Goal: Task Accomplishment & Management: Manage account settings

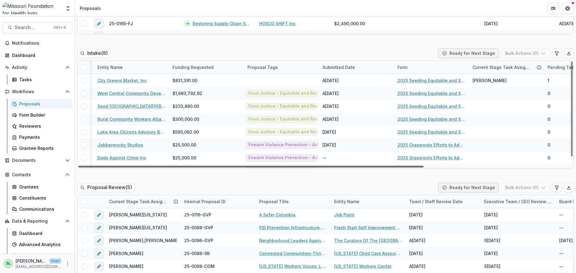
scroll to position [0, 209]
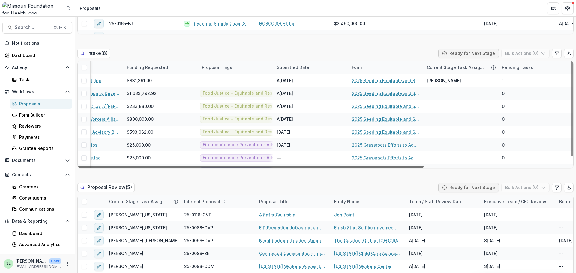
drag, startPoint x: 166, startPoint y: 166, endPoint x: 335, endPoint y: 198, distance: 172.5
click at [335, 168] on div at bounding box center [250, 167] width 345 height 2
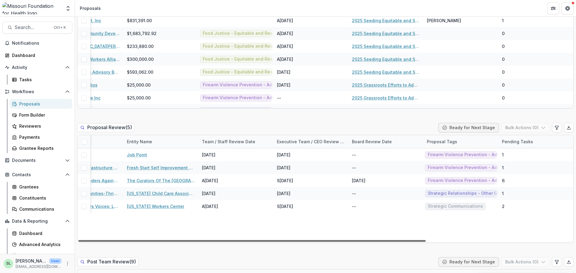
drag, startPoint x: 412, startPoint y: 241, endPoint x: 561, endPoint y: 267, distance: 151.0
click at [426, 242] on div at bounding box center [251, 241] width 347 height 2
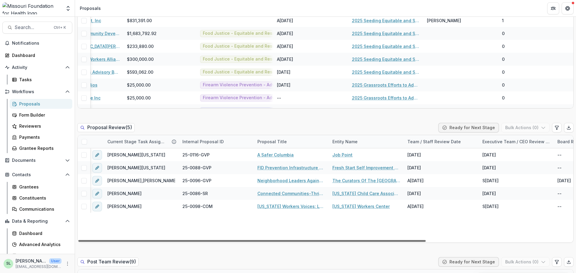
scroll to position [0, 0]
drag, startPoint x: 263, startPoint y: 242, endPoint x: 97, endPoint y: 230, distance: 166.3
click at [98, 240] on div at bounding box center [251, 241] width 347 height 2
drag, startPoint x: 291, startPoint y: 241, endPoint x: 242, endPoint y: 241, distance: 48.6
click at [242, 242] on div at bounding box center [251, 241] width 347 height 2
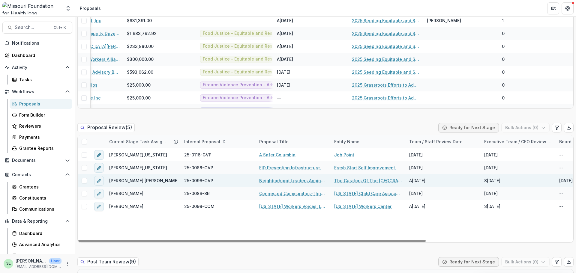
click at [282, 181] on link "Neighborhood Leaders Against Firearm Deaths" at bounding box center [293, 181] width 68 height 6
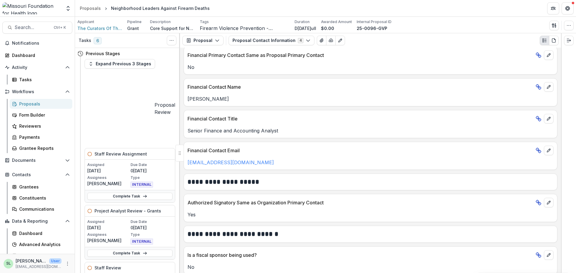
scroll to position [316, 0]
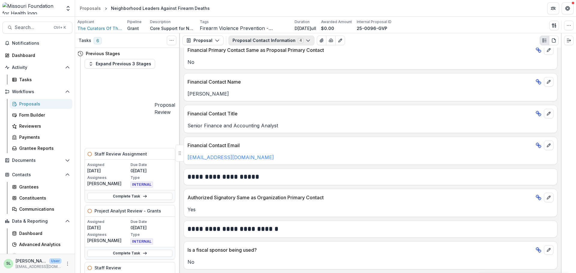
click at [255, 42] on button "Proposal Contact Information 4" at bounding box center [272, 41] width 86 height 10
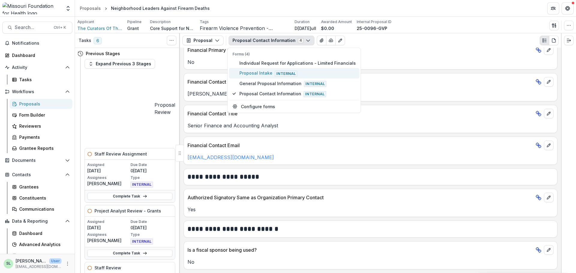
click at [253, 73] on span "Proposal Intake Internal" at bounding box center [297, 73] width 116 height 7
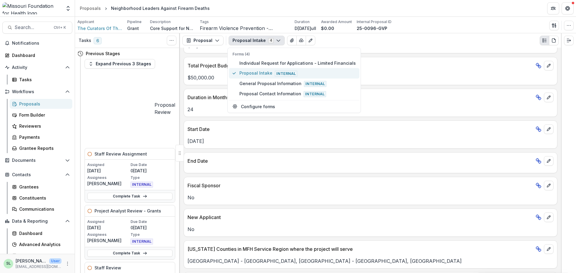
scroll to position [361, 0]
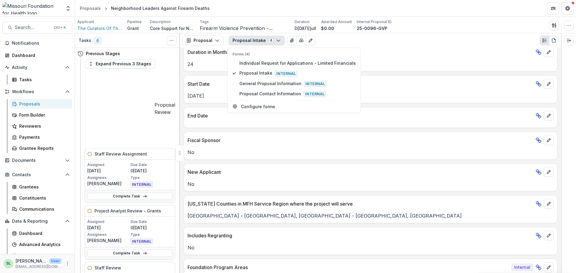
click at [334, 181] on div "No" at bounding box center [370, 182] width 373 height 11
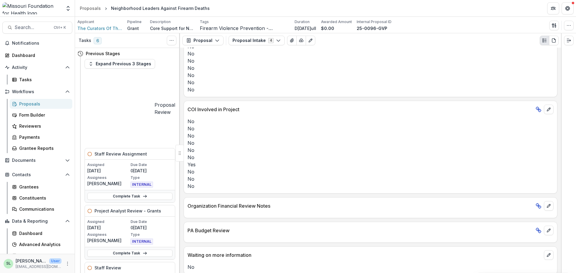
scroll to position [2179, 0]
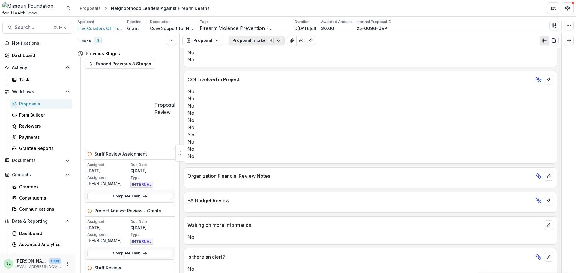
click at [276, 41] on icon "button" at bounding box center [278, 40] width 5 height 5
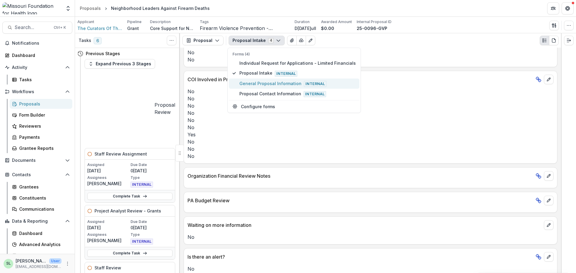
click at [281, 84] on span "General Proposal Information Internal" at bounding box center [297, 83] width 116 height 7
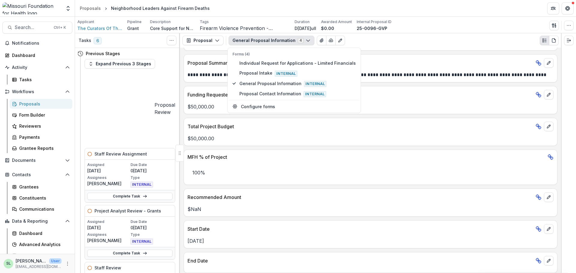
scroll to position [163, 0]
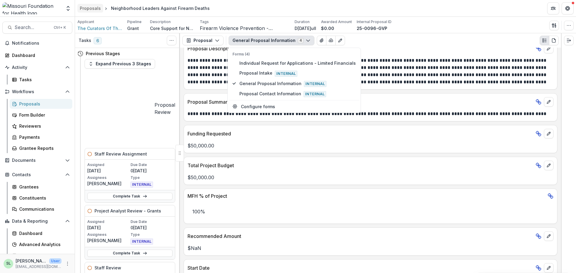
click at [96, 9] on div "Proposals" at bounding box center [90, 8] width 21 height 6
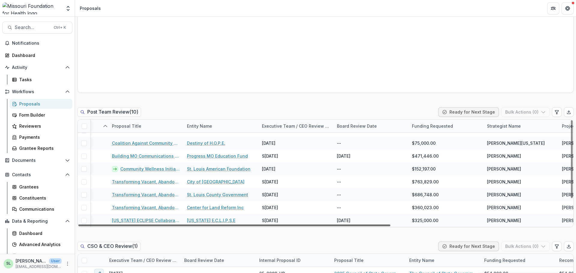
scroll to position [35, 148]
drag, startPoint x: 382, startPoint y: 225, endPoint x: 475, endPoint y: 240, distance: 94.3
click at [390, 227] on div at bounding box center [234, 226] width 312 height 2
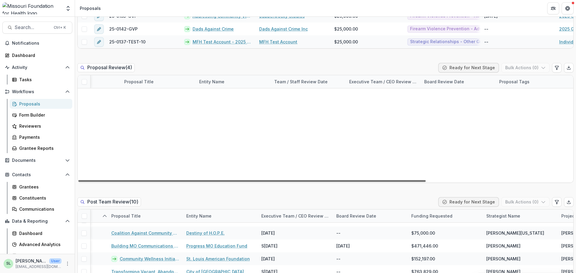
scroll to position [0, 0]
drag, startPoint x: 365, startPoint y: 180, endPoint x: 261, endPoint y: 188, distance: 105.0
click at [261, 182] on div at bounding box center [251, 181] width 347 height 2
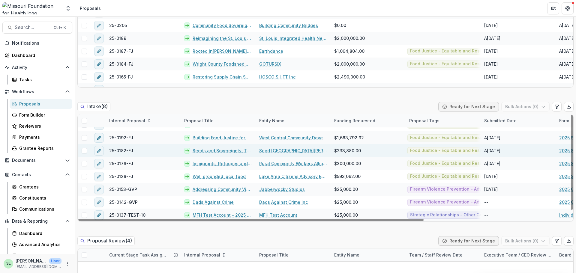
scroll to position [240, 0]
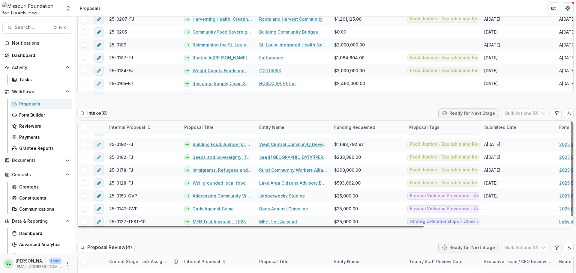
click at [372, 227] on div at bounding box center [250, 227] width 345 height 2
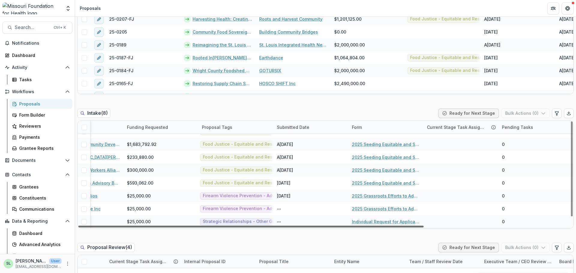
scroll to position [9, 0]
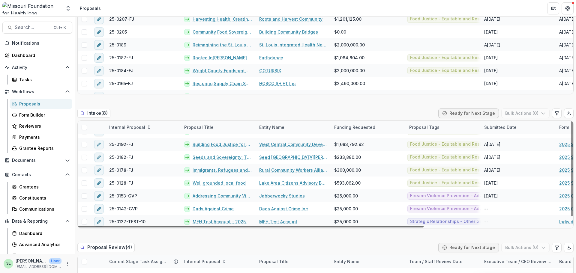
drag, startPoint x: 372, startPoint y: 225, endPoint x: 116, endPoint y: 229, distance: 256.3
click at [116, 228] on div at bounding box center [250, 227] width 345 height 2
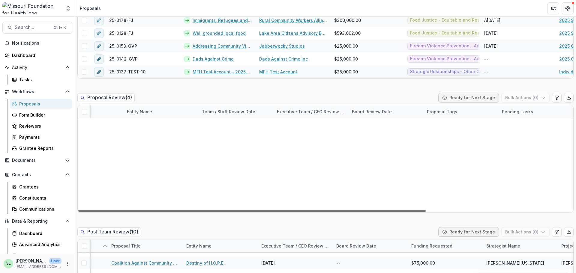
scroll to position [0, 0]
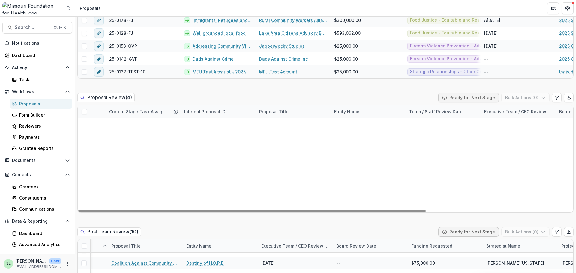
drag, startPoint x: 257, startPoint y: 211, endPoint x: 166, endPoint y: 216, distance: 91.4
click at [166, 212] on div at bounding box center [251, 211] width 347 height 2
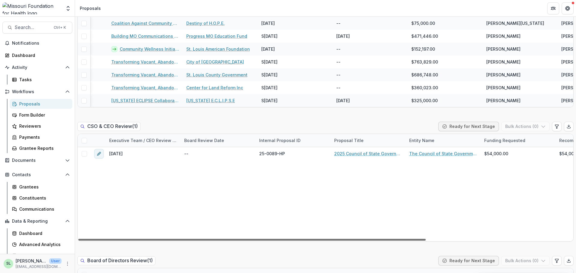
drag, startPoint x: 335, startPoint y: 239, endPoint x: 219, endPoint y: 222, distance: 117.6
click at [219, 239] on div at bounding box center [251, 240] width 347 height 2
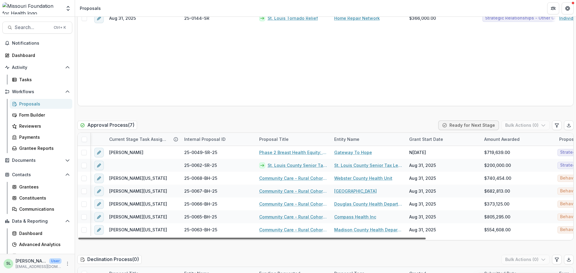
drag, startPoint x: 237, startPoint y: 238, endPoint x: 149, endPoint y: 240, distance: 88.5
click at [150, 240] on div at bounding box center [251, 239] width 347 height 2
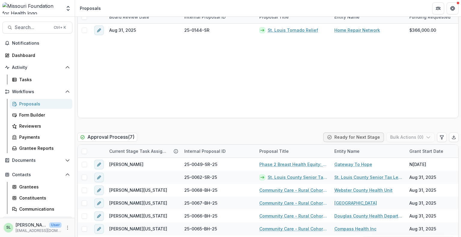
scroll to position [35, 148]
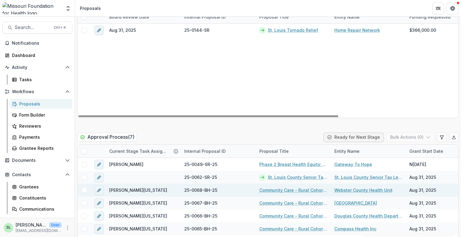
click at [289, 184] on div "Community Care - Rural Cohort Implementation Grant" at bounding box center [293, 190] width 75 height 13
click at [290, 187] on link "Community Care - Rural Cohort Implementation Grant" at bounding box center [293, 190] width 68 height 6
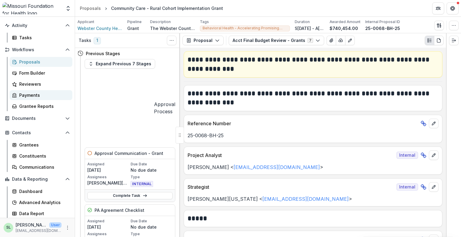
scroll to position [42, 0]
click at [23, 165] on div "Communications" at bounding box center [43, 167] width 48 height 6
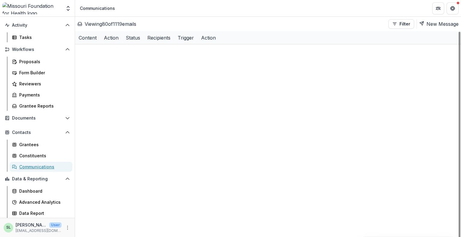
scroll to position [947, 0]
click at [392, 20] on button "Filter" at bounding box center [401, 24] width 26 height 10
click at [30, 62] on div "Proposals" at bounding box center [43, 62] width 48 height 6
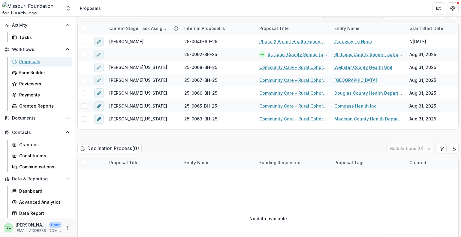
scroll to position [993, 0]
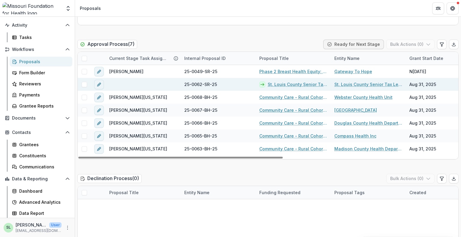
click at [297, 81] on link "St. Louis County Senior Tax Levy Initiative" at bounding box center [297, 84] width 59 height 6
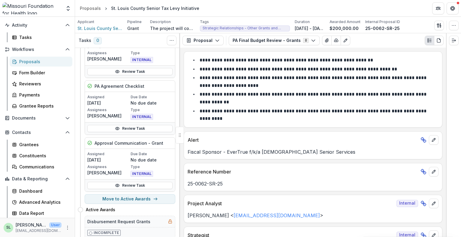
scroll to position [150, 0]
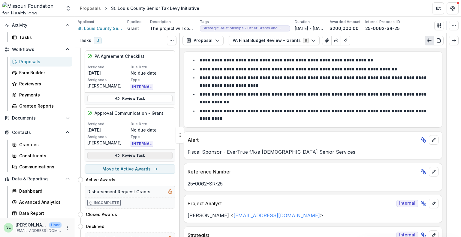
click at [126, 157] on link "Review Task" at bounding box center [129, 155] width 85 height 7
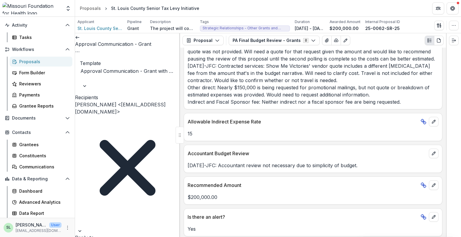
click at [80, 39] on link at bounding box center [77, 37] width 5 height 6
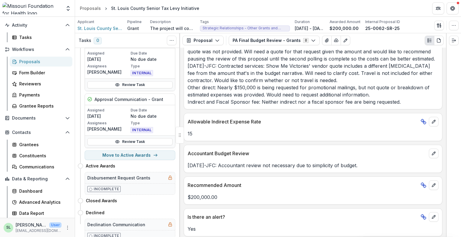
scroll to position [167, 0]
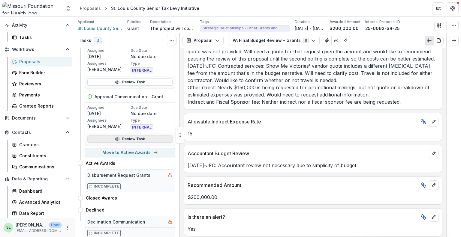
click at [136, 139] on link "Review Task" at bounding box center [129, 139] width 85 height 7
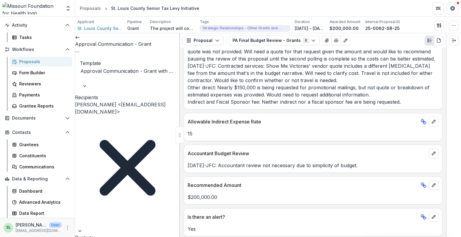
scroll to position [155, 0]
click at [312, 42] on button "PA Final Budget Review - Grants 8" at bounding box center [274, 41] width 91 height 10
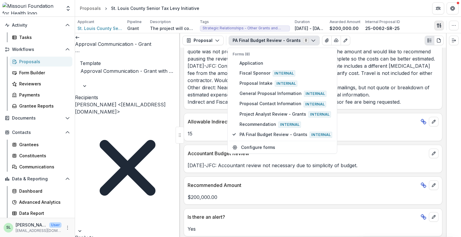
click at [440, 22] on button "button" at bounding box center [439, 26] width 10 height 10
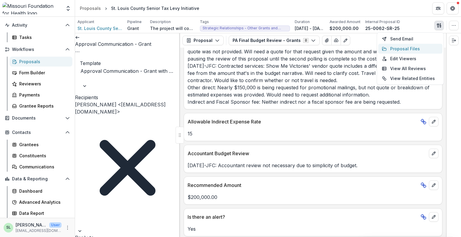
click at [406, 47] on button "Proposal Files" at bounding box center [410, 49] width 64 height 10
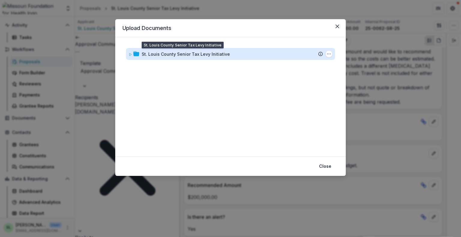
click at [195, 56] on div "St. Louis County Senior Tax Levy Initiative" at bounding box center [186, 54] width 88 height 6
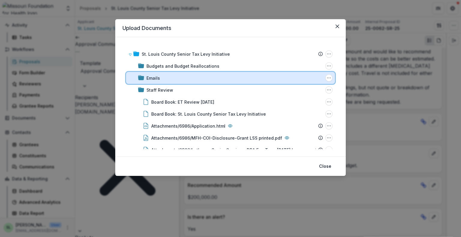
click at [149, 76] on div "Emails" at bounding box center [230, 78] width 186 height 6
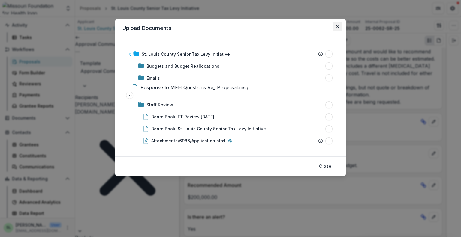
click at [336, 24] on button "Close" at bounding box center [337, 27] width 10 height 10
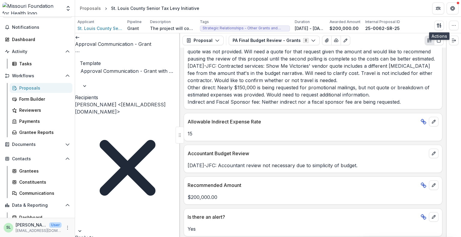
scroll to position [0, 0]
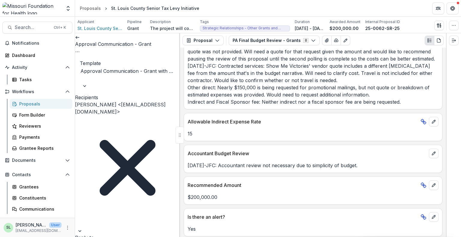
click at [80, 39] on icon at bounding box center [77, 37] width 5 height 5
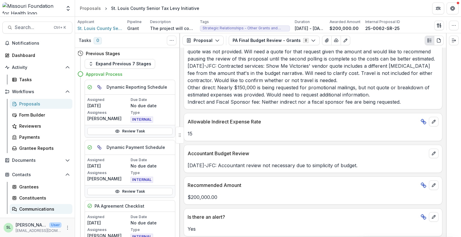
click at [35, 208] on div "Communications" at bounding box center [43, 209] width 48 height 6
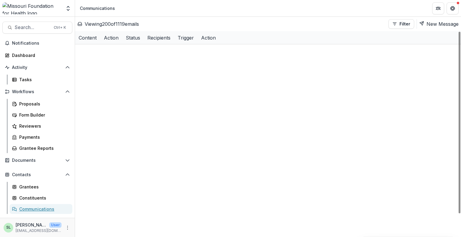
scroll to position [2880, 0]
click at [174, 39] on div "Recipients" at bounding box center [159, 37] width 30 height 7
drag, startPoint x: 312, startPoint y: 235, endPoint x: 446, endPoint y: 250, distance: 135.3
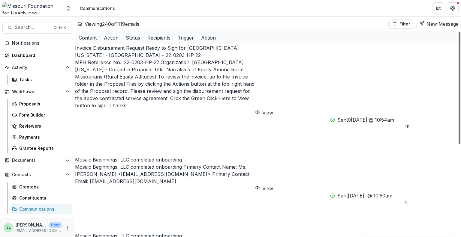
scroll to position [0, 169]
drag, startPoint x: 460, startPoint y: 181, endPoint x: 460, endPoint y: 36, distance: 145.5
click at [460, 36] on div at bounding box center [459, 88] width 2 height 113
click at [219, 36] on div "Action" at bounding box center [208, 37] width 22 height 7
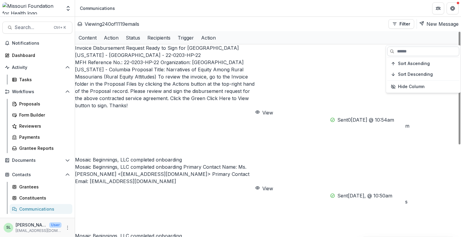
click at [395, 50] on input at bounding box center [423, 52] width 72 height 10
type input "********"
click at [219, 38] on div "Action" at bounding box center [208, 37] width 22 height 13
click at [401, 50] on input at bounding box center [423, 52] width 72 height 10
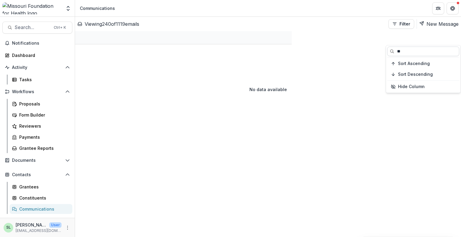
type input "*"
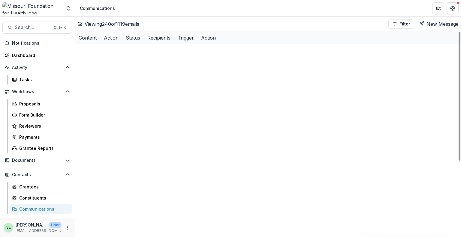
scroll to position [780, 19]
drag, startPoint x: 288, startPoint y: 236, endPoint x: 159, endPoint y: 223, distance: 130.0
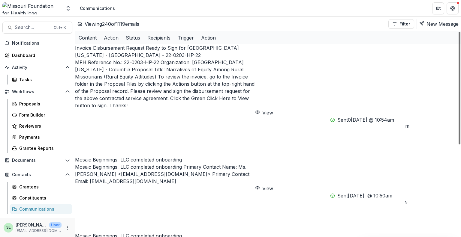
scroll to position [0, 0]
drag, startPoint x: 461, startPoint y: 96, endPoint x: 456, endPoint y: 8, distance: 88.3
click at [460, 32] on div at bounding box center [459, 88] width 2 height 113
click at [30, 107] on div "Proposals" at bounding box center [43, 104] width 48 height 6
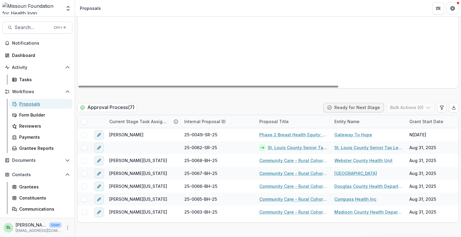
scroll to position [930, 0]
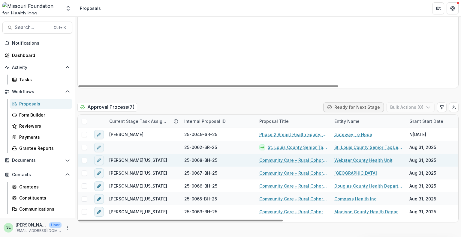
click at [287, 157] on link "Community Care - Rural Cohort Implementation Grant" at bounding box center [293, 160] width 68 height 6
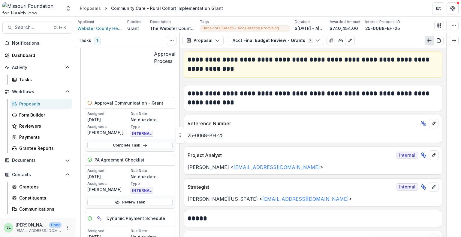
scroll to position [60, 0]
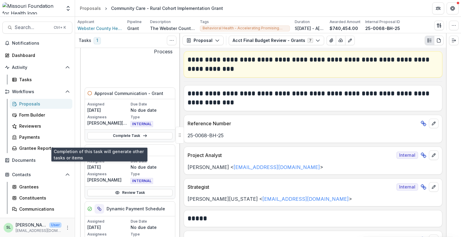
click at [101, 207] on icon "View dependent tasks" at bounding box center [99, 209] width 5 height 5
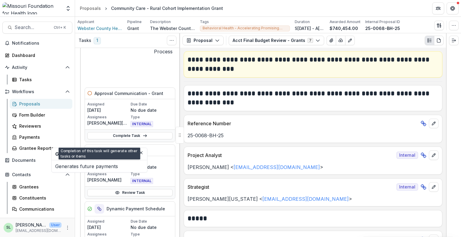
click at [101, 207] on icon "View dependent tasks" at bounding box center [99, 209] width 5 height 5
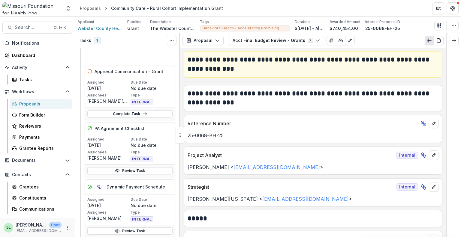
scroll to position [155, 0]
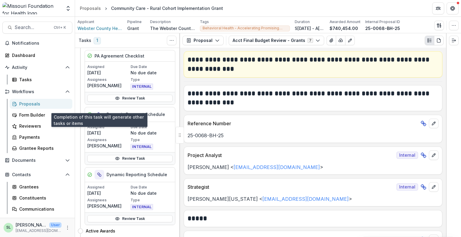
click at [101, 173] on icon "View dependent tasks" at bounding box center [99, 175] width 5 height 5
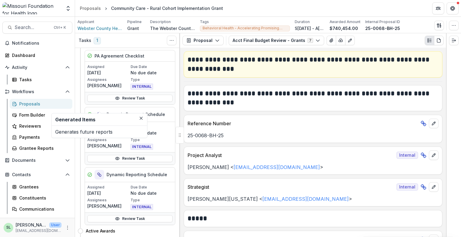
click at [101, 173] on icon "View dependent tasks" at bounding box center [99, 175] width 5 height 5
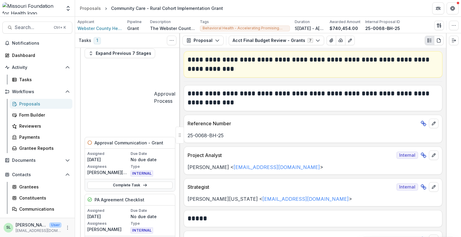
scroll to position [5, 0]
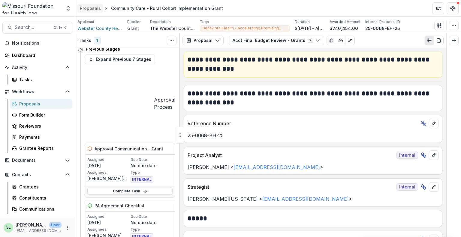
click at [85, 9] on div "Proposals" at bounding box center [90, 8] width 21 height 6
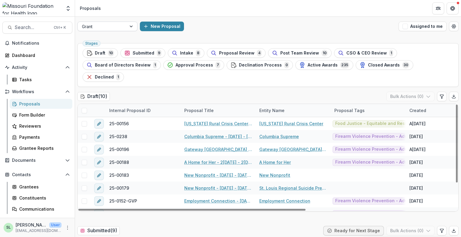
click at [115, 25] on div at bounding box center [102, 27] width 40 height 8
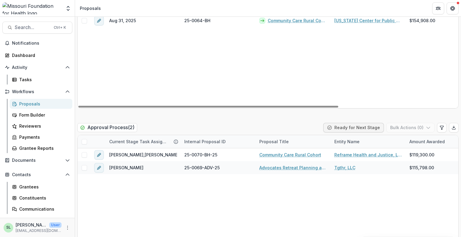
scroll to position [900, 0]
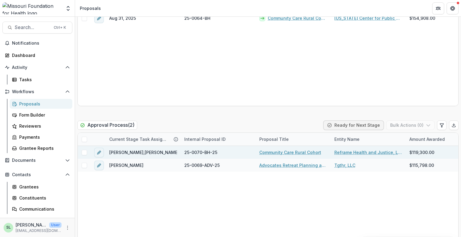
click at [286, 153] on link "Community Care Rural Cohort" at bounding box center [290, 152] width 62 height 6
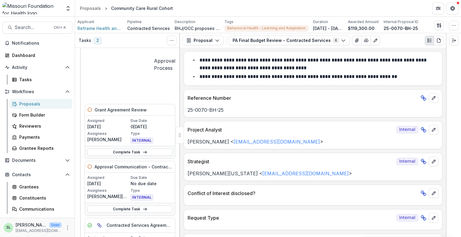
scroll to position [60, 0]
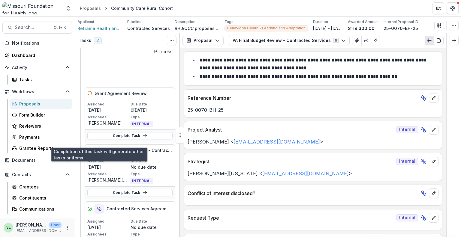
click at [99, 207] on icon "View dependent tasks" at bounding box center [99, 208] width 2 height 2
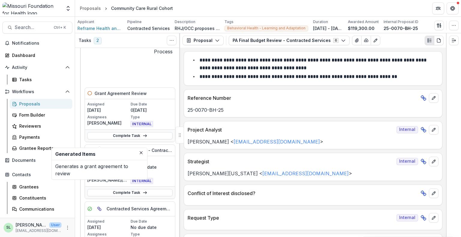
click at [166, 202] on div "Contracted Services Agreement Generation" at bounding box center [130, 209] width 90 height 15
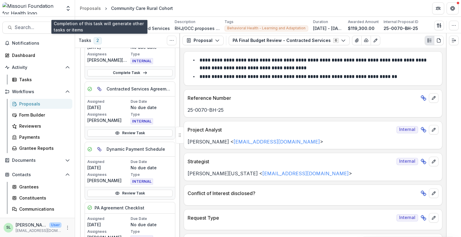
scroll to position [236, 0]
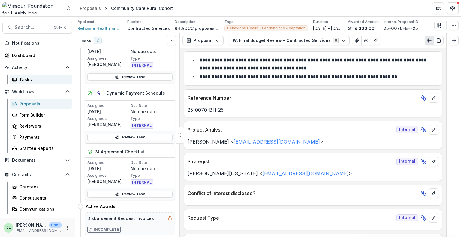
click at [26, 77] on div "Tasks" at bounding box center [43, 80] width 48 height 6
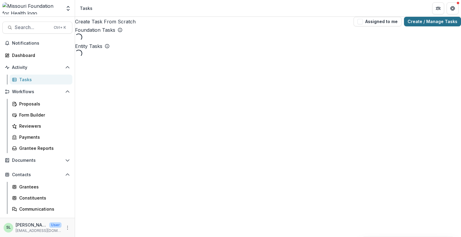
click at [426, 24] on link "Create / Manage Tasks" at bounding box center [432, 22] width 57 height 10
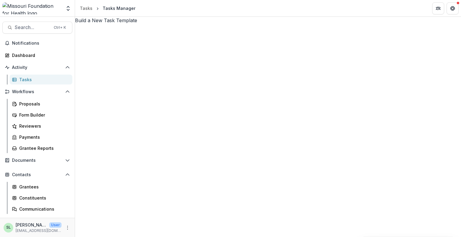
scroll to position [1049, 0]
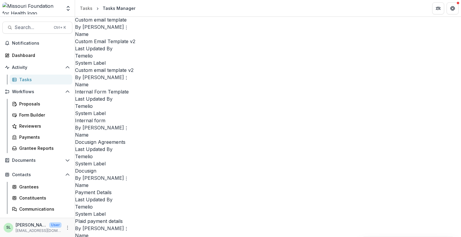
click at [287, 122] on link "Edit" at bounding box center [311, 122] width 74 height 10
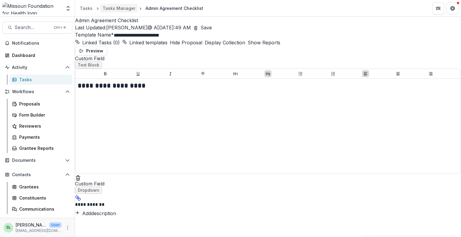
click at [120, 11] on div "Tasks Manager" at bounding box center [119, 8] width 33 height 6
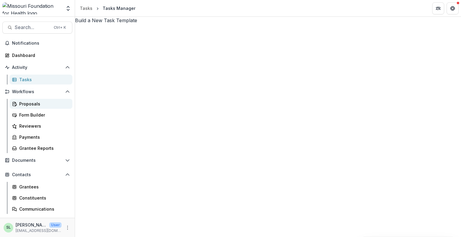
click at [23, 102] on div "Proposals" at bounding box center [43, 104] width 48 height 6
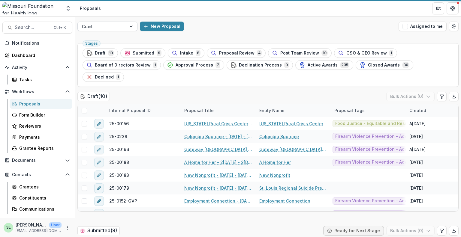
click at [111, 24] on div at bounding box center [102, 27] width 40 height 8
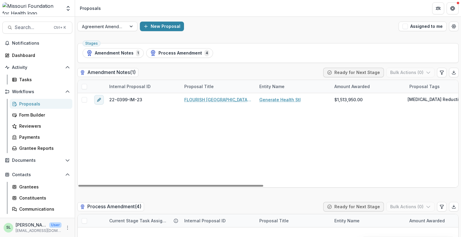
click at [29, 104] on div "Proposals" at bounding box center [43, 104] width 48 height 6
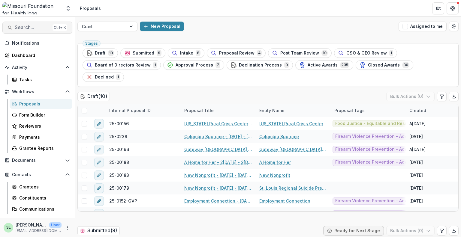
click at [26, 26] on span "Search..." at bounding box center [32, 28] width 35 height 6
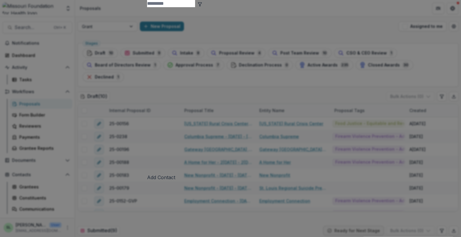
click at [393, 21] on div "Add Contact New Proposal New Board Document Template New Collection Get Help Us…" at bounding box center [230, 118] width 461 height 237
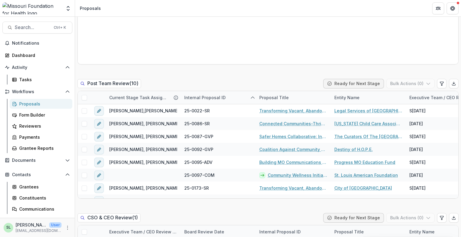
scroll to position [570, 0]
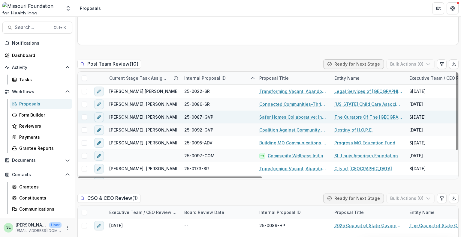
click at [289, 114] on link "Safer Homes Collaborative: Infrastructure & Sustainability Funding" at bounding box center [293, 117] width 68 height 6
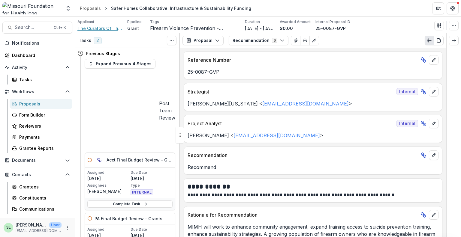
click at [107, 29] on span "The Curators Of The University Of Missouri" at bounding box center [99, 28] width 45 height 6
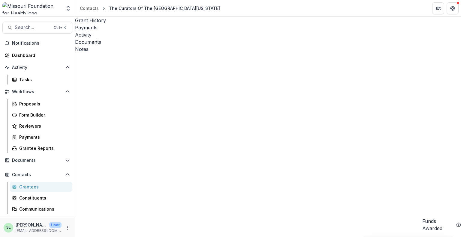
click at [187, 163] on span "Sort Descending" at bounding box center [193, 163] width 35 height 5
click at [33, 104] on div "Proposals" at bounding box center [43, 104] width 48 height 6
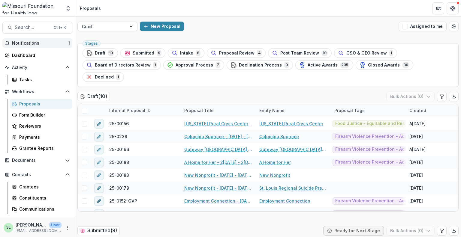
click at [34, 45] on span "Notifications" at bounding box center [40, 43] width 56 height 5
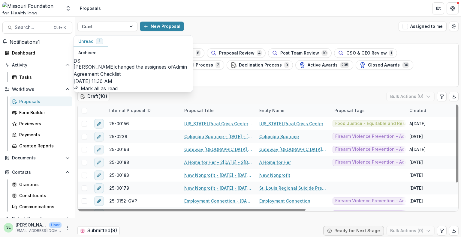
click at [118, 90] on button "Mark all as read" at bounding box center [96, 88] width 44 height 7
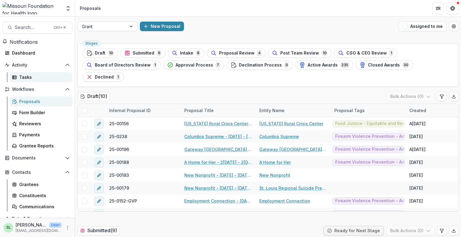
click at [24, 78] on div "Tasks" at bounding box center [43, 77] width 48 height 6
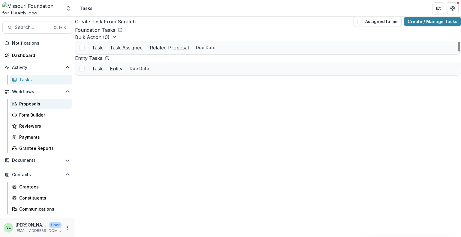
scroll to position [150, 0]
click at [26, 103] on div "Proposals" at bounding box center [43, 104] width 48 height 6
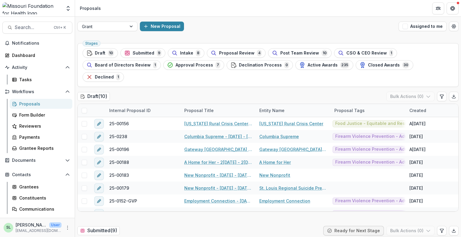
click at [340, 20] on div "Grant New Proposal Assigned to me" at bounding box center [268, 26] width 386 height 19
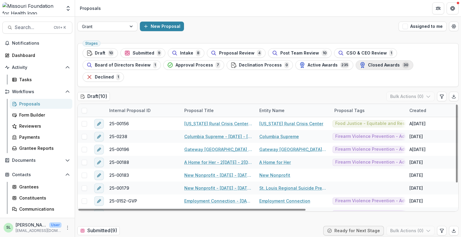
click at [368, 66] on span "Closed Awards" at bounding box center [384, 65] width 32 height 5
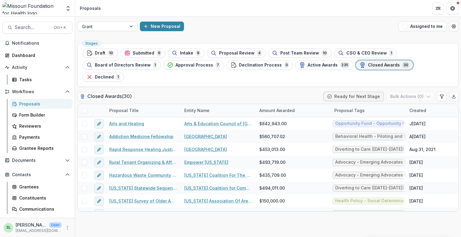
click at [29, 103] on div "Proposals" at bounding box center [43, 104] width 48 height 6
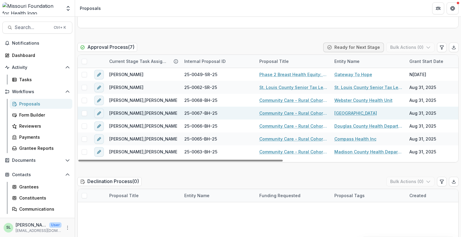
drag, startPoint x: 206, startPoint y: 147, endPoint x: 129, endPoint y: 106, distance: 87.8
click at [140, 160] on div at bounding box center [180, 161] width 204 height 2
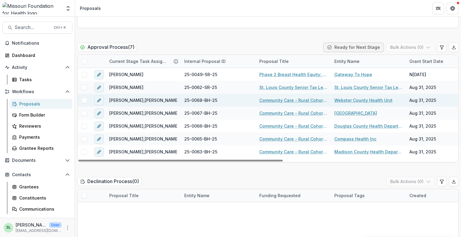
click at [282, 97] on link "Community Care - Rural Cohort Implementation Grant" at bounding box center [293, 100] width 68 height 6
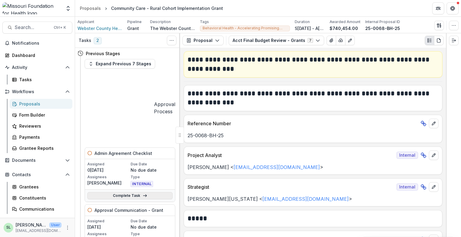
click at [116, 192] on link "Complete Task" at bounding box center [129, 195] width 85 height 7
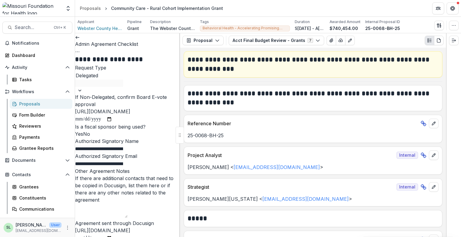
click at [80, 40] on icon at bounding box center [77, 37] width 5 height 5
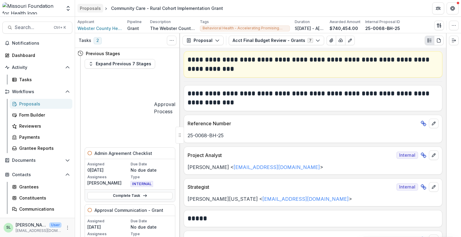
click at [96, 8] on div "Proposals" at bounding box center [90, 8] width 21 height 6
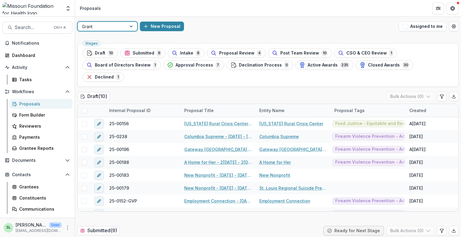
click at [119, 25] on div at bounding box center [102, 27] width 40 height 8
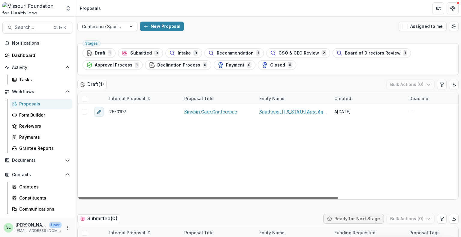
drag, startPoint x: 245, startPoint y: 198, endPoint x: 114, endPoint y: 173, distance: 132.9
click at [114, 197] on div at bounding box center [208, 198] width 260 height 2
click at [125, 25] on div "Conference Sponsorship" at bounding box center [102, 26] width 49 height 9
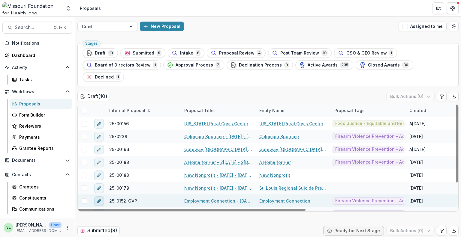
drag, startPoint x: 236, startPoint y: 197, endPoint x: 101, endPoint y: 185, distance: 136.1
click at [101, 209] on div at bounding box center [191, 210] width 227 height 2
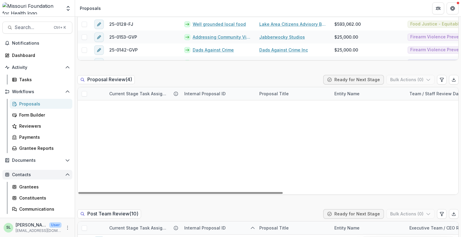
drag, startPoint x: 195, startPoint y: 181, endPoint x: 32, endPoint y: 173, distance: 162.8
click at [78, 192] on div at bounding box center [180, 193] width 204 height 2
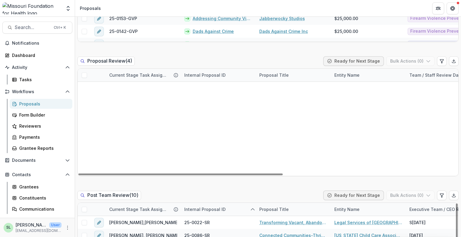
scroll to position [570, 0]
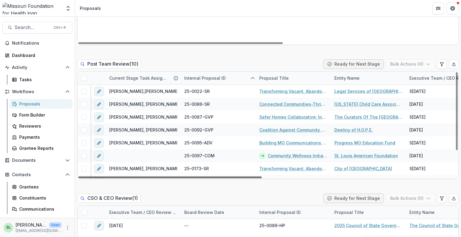
click at [262, 179] on div at bounding box center [169, 178] width 183 height 2
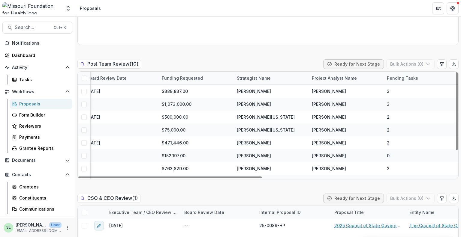
scroll to position [0, 0]
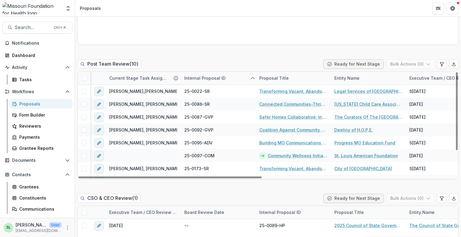
drag, startPoint x: 284, startPoint y: 164, endPoint x: 13, endPoint y: 120, distance: 274.6
click at [78, 177] on div at bounding box center [169, 178] width 183 height 2
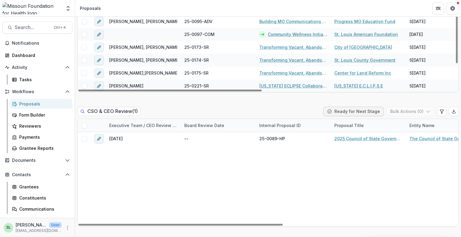
scroll to position [660, 0]
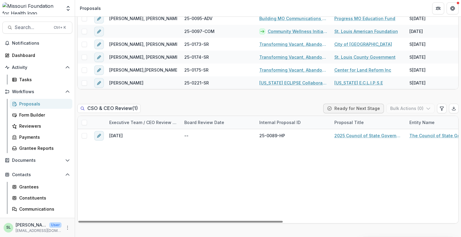
click at [164, 212] on div "Draft ( 10 ) Bulk Actions ( 0 ) Internal Proposal ID Proposal Title Entity Name…" at bounding box center [267, 231] width 381 height 1599
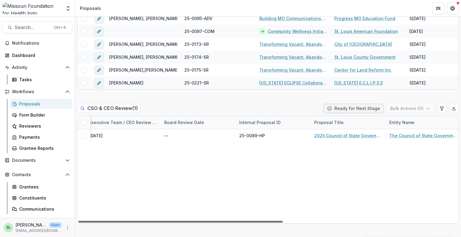
scroll to position [0, 0]
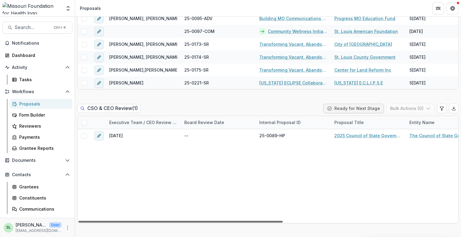
drag, startPoint x: 164, startPoint y: 209, endPoint x: 128, endPoint y: 206, distance: 36.4
click at [128, 221] on div at bounding box center [180, 222] width 204 height 2
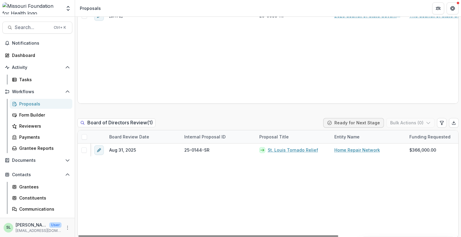
drag, startPoint x: 196, startPoint y: 224, endPoint x: 143, endPoint y: 191, distance: 61.6
click at [136, 236] on div at bounding box center [208, 237] width 260 height 2
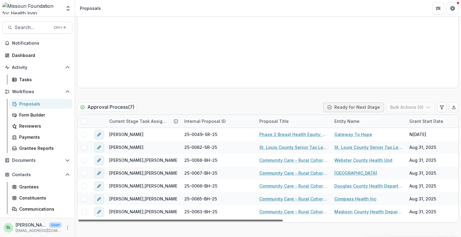
drag, startPoint x: 186, startPoint y: 208, endPoint x: 102, endPoint y: 209, distance: 83.7
click at [115, 220] on div at bounding box center [180, 221] width 204 height 2
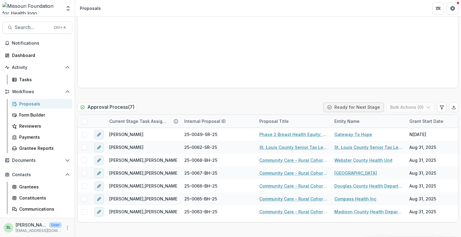
click at [25, 106] on div "Proposals" at bounding box center [43, 104] width 48 height 6
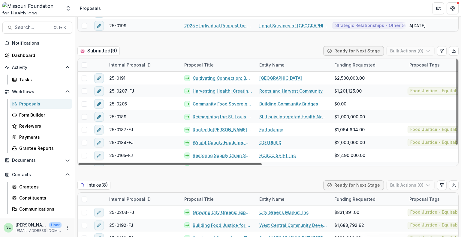
drag, startPoint x: 230, startPoint y: 152, endPoint x: 71, endPoint y: 161, distance: 159.0
click at [78, 164] on div at bounding box center [169, 165] width 183 height 2
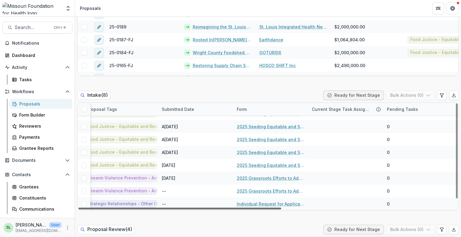
scroll to position [9, 172]
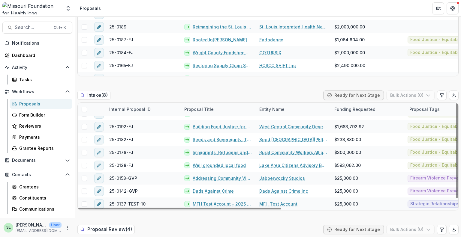
drag, startPoint x: 239, startPoint y: 196, endPoint x: 165, endPoint y: 200, distance: 73.9
click at [165, 208] on div at bounding box center [179, 209] width 203 height 2
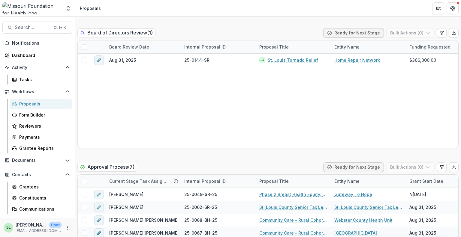
scroll to position [990, 0]
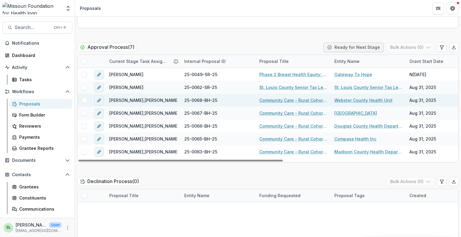
click at [284, 97] on link "Community Care - Rural Cohort Implementation Grant" at bounding box center [293, 100] width 68 height 6
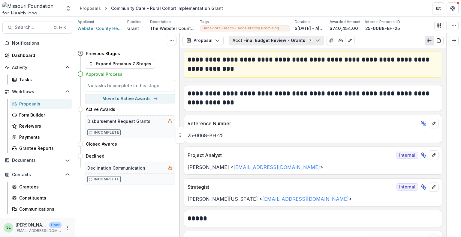
click at [249, 44] on button "Acct Final Budget Review - Grants 7" at bounding box center [276, 41] width 95 height 10
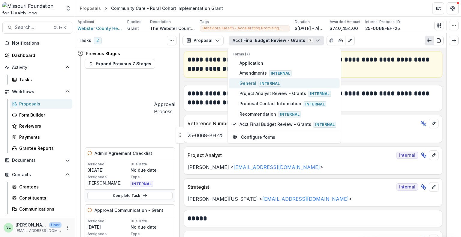
click at [252, 84] on span "General Internal" at bounding box center [287, 83] width 97 height 7
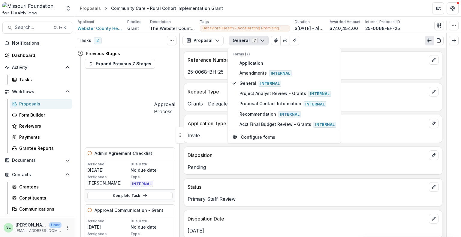
click at [397, 60] on p "Reference Number" at bounding box center [307, 59] width 239 height 7
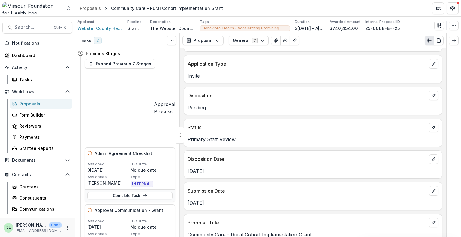
scroll to position [60, 0]
click at [432, 93] on icon "edit" at bounding box center [433, 95] width 5 height 5
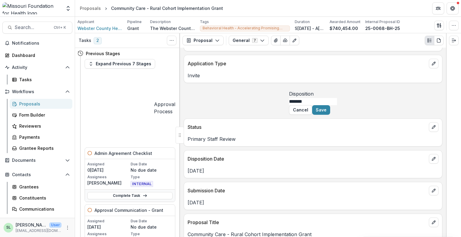
click at [337, 105] on input "*******" at bounding box center [313, 101] width 48 height 7
click at [312, 115] on button "Cancel" at bounding box center [300, 110] width 23 height 10
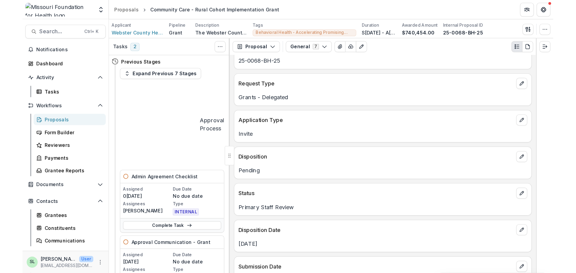
scroll to position [30, 0]
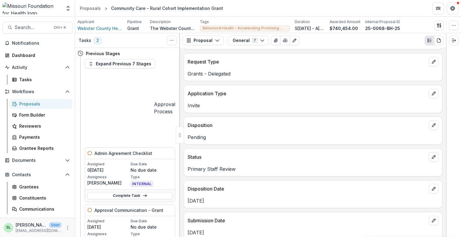
click at [437, 127] on div "Disposition" at bounding box center [313, 123] width 258 height 13
click at [434, 127] on icon "edit" at bounding box center [433, 125] width 5 height 5
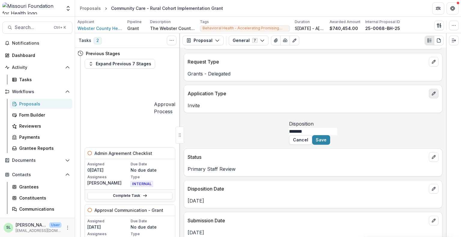
click at [429, 93] on button "edit" at bounding box center [434, 94] width 10 height 10
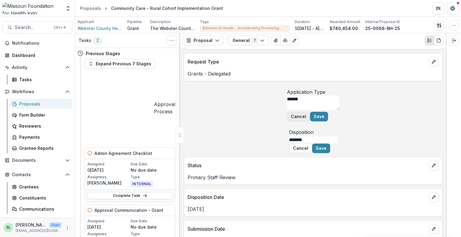
click at [310, 122] on button "Cancel" at bounding box center [298, 117] width 23 height 10
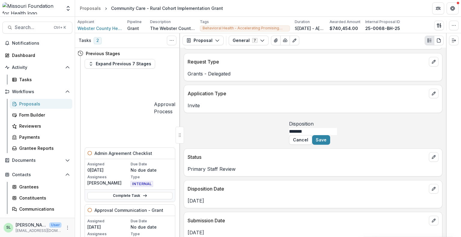
click at [282, 109] on div "Application Type Invite" at bounding box center [313, 99] width 259 height 28
click at [312, 145] on button "Cancel" at bounding box center [300, 140] width 23 height 10
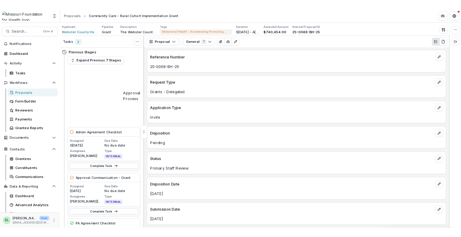
scroll to position [0, 0]
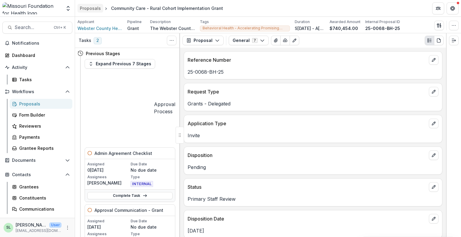
click at [92, 5] on div "Proposals" at bounding box center [90, 8] width 21 height 6
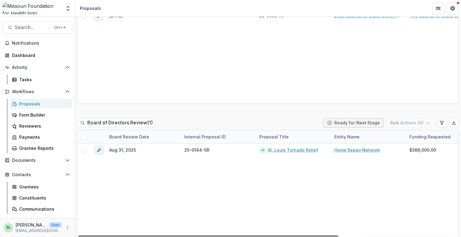
scroll to position [960, 0]
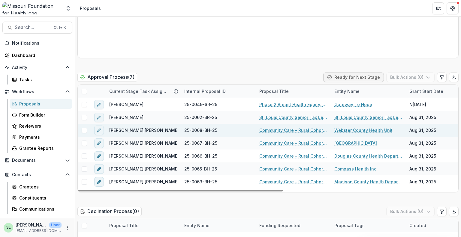
click at [311, 127] on link "Community Care - Rural Cohort Implementation Grant" at bounding box center [293, 130] width 68 height 6
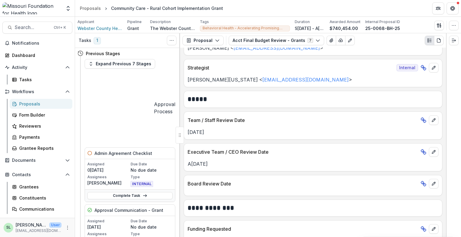
scroll to position [120, 0]
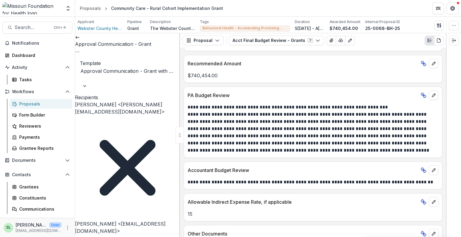
scroll to position [420, 0]
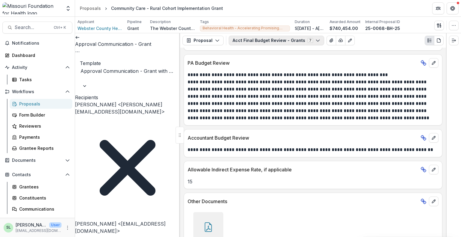
click at [278, 43] on button "Acct Final Budget Review - Grants 7" at bounding box center [276, 41] width 95 height 10
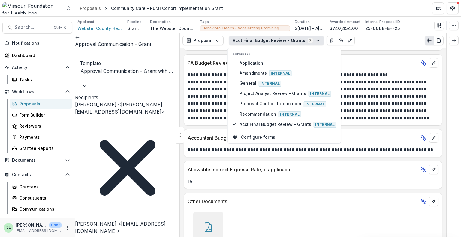
click at [278, 43] on button "Acct Final Budget Review - Grants 7" at bounding box center [276, 41] width 95 height 10
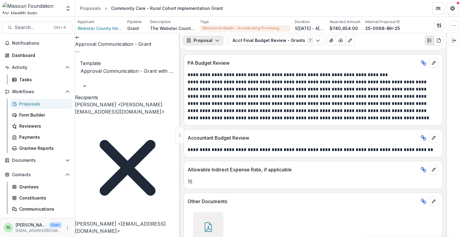
click at [206, 41] on button "Proposal" at bounding box center [202, 41] width 41 height 10
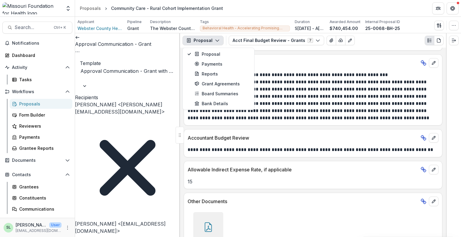
click at [210, 41] on button "Proposal" at bounding box center [202, 41] width 41 height 10
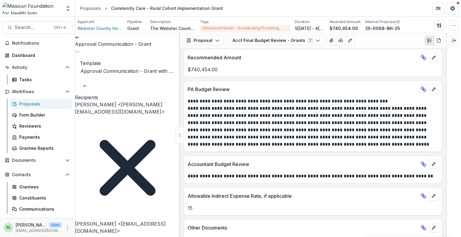
scroll to position [396, 0]
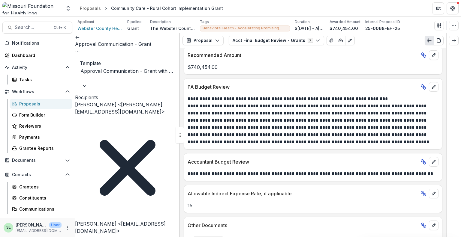
click at [249, 222] on p "Other Documents" at bounding box center [303, 225] width 230 height 7
click at [241, 83] on p "PA Budget Review" at bounding box center [303, 86] width 230 height 7
click at [80, 37] on link at bounding box center [77, 37] width 5 height 6
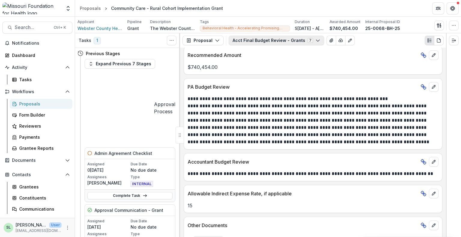
click at [259, 40] on button "Acct Final Budget Review - Grants 7" at bounding box center [276, 41] width 95 height 10
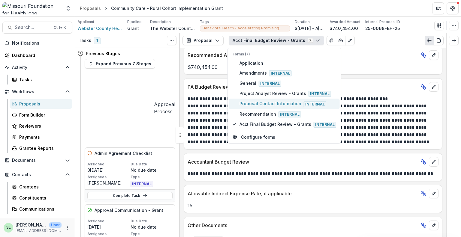
click at [271, 101] on span "Proposal Contact Information Internal" at bounding box center [287, 104] width 97 height 7
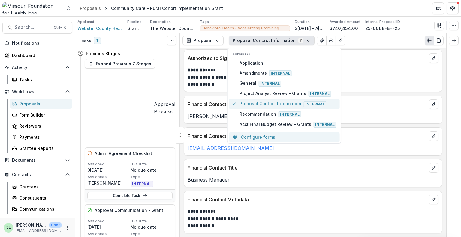
scroll to position [194, 0]
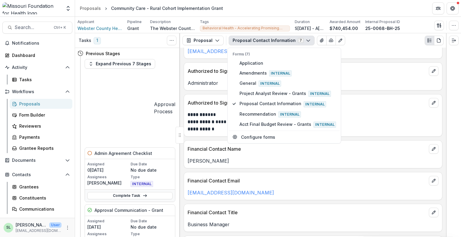
click at [395, 81] on p "Administrator" at bounding box center [313, 83] width 251 height 7
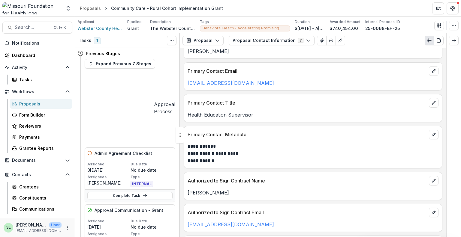
scroll to position [0, 0]
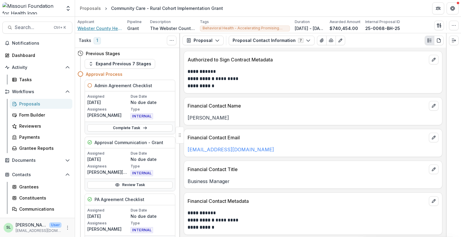
scroll to position [207, 0]
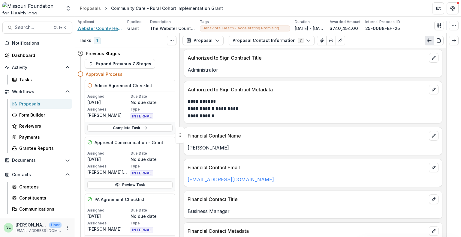
click at [105, 28] on span "Webster County Health Unit" at bounding box center [99, 28] width 45 height 6
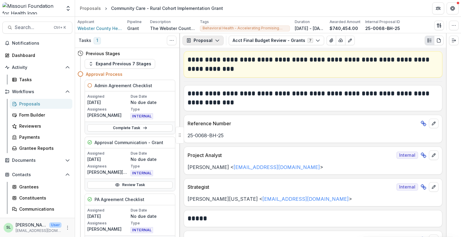
click at [216, 38] on icon "button" at bounding box center [217, 40] width 5 height 5
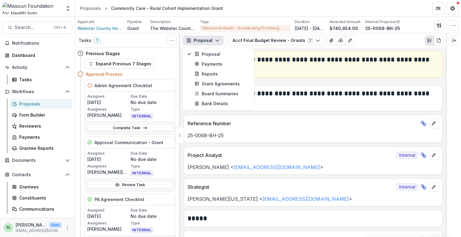
click at [216, 38] on icon "button" at bounding box center [217, 40] width 5 height 5
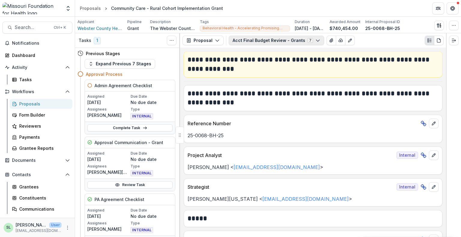
click at [310, 43] on button "Acct Final Budget Review - Grants 7" at bounding box center [276, 41] width 95 height 10
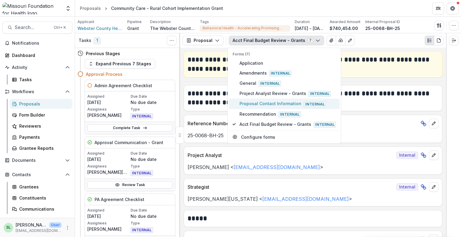
click at [278, 101] on span "Proposal Contact Information Internal" at bounding box center [287, 104] width 97 height 7
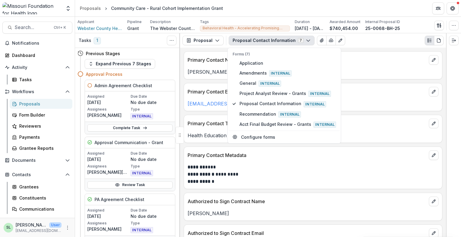
click at [370, 45] on div "Proposal Proposal Payments Reports Grant Agreements Board Summaries Bank Detail…" at bounding box center [313, 40] width 266 height 14
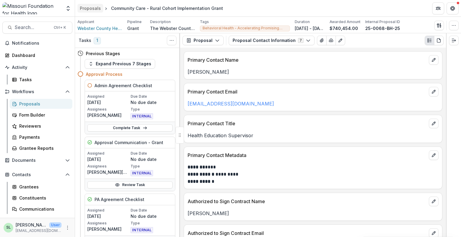
click at [94, 11] on div "Proposals" at bounding box center [90, 8] width 21 height 6
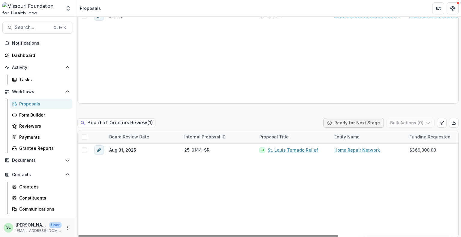
scroll to position [990, 0]
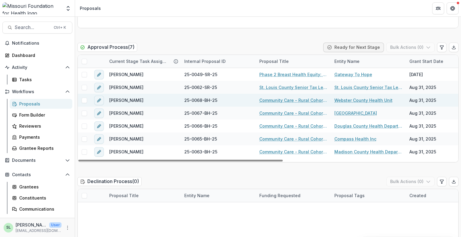
click at [282, 97] on link "Community Care - Rural Cohort Implementation Grant" at bounding box center [293, 100] width 68 height 6
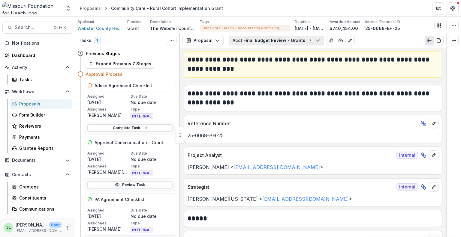
click at [285, 43] on button "Acct Final Budget Review - Grants 7" at bounding box center [276, 41] width 95 height 10
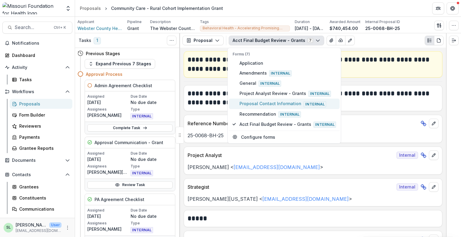
click at [264, 102] on span "Proposal Contact Information Internal" at bounding box center [287, 104] width 97 height 7
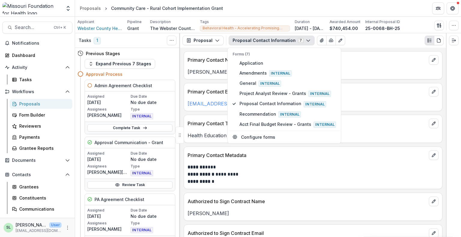
click at [350, 67] on div "[PERSON_NAME]" at bounding box center [313, 70] width 258 height 11
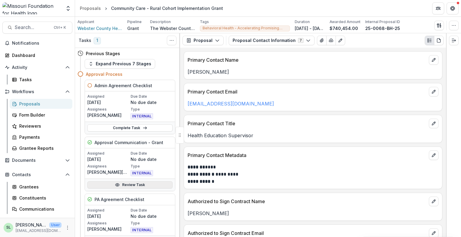
click at [134, 184] on link "Review Task" at bounding box center [129, 185] width 85 height 7
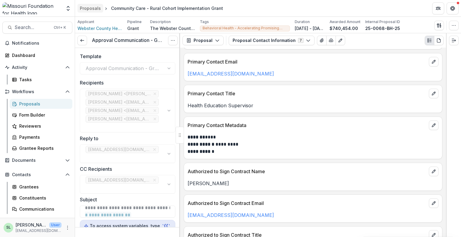
click at [94, 8] on div "Proposals" at bounding box center [90, 8] width 21 height 6
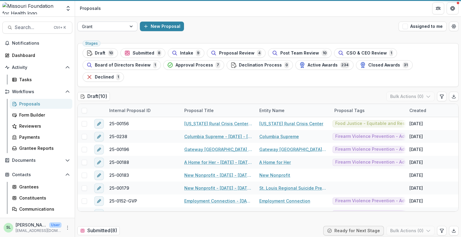
click at [113, 31] on div "Grant" at bounding box center [107, 27] width 60 height 10
click at [113, 31] on div "Grant" at bounding box center [102, 26] width 49 height 9
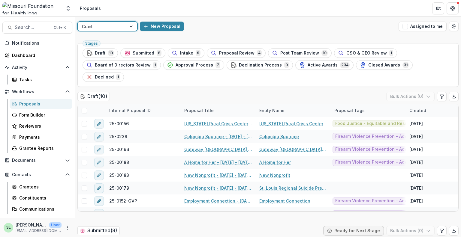
click at [114, 27] on div at bounding box center [102, 27] width 40 height 8
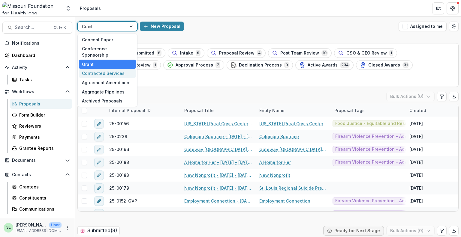
click at [108, 69] on div "Contracted Services" at bounding box center [107, 73] width 57 height 9
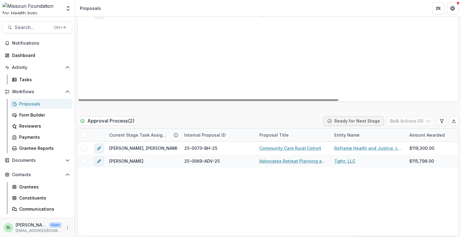
scroll to position [930, 0]
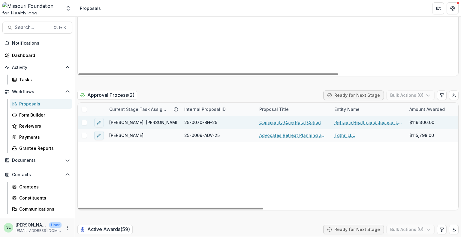
click at [284, 122] on link "Community Care Rural Cohort" at bounding box center [290, 122] width 62 height 6
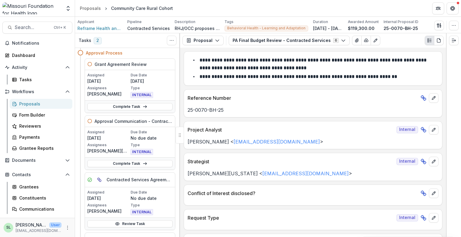
scroll to position [30, 0]
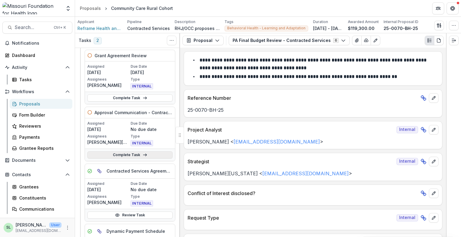
click at [127, 153] on link "Complete Task" at bounding box center [129, 155] width 85 height 7
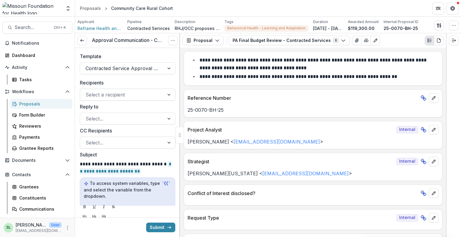
click at [165, 93] on div at bounding box center [169, 94] width 11 height 11
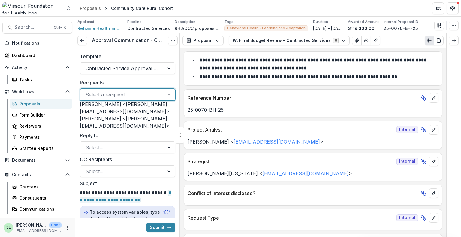
click at [166, 95] on div at bounding box center [169, 94] width 11 height 11
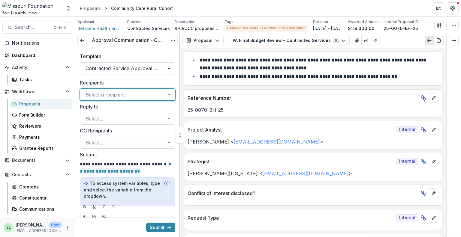
click at [164, 139] on div at bounding box center [169, 142] width 11 height 11
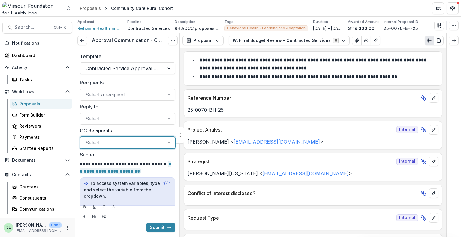
click at [109, 139] on div at bounding box center [122, 143] width 73 height 8
type input "*"
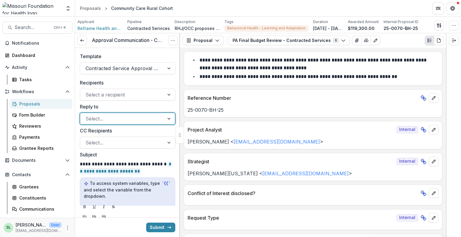
click at [170, 117] on div at bounding box center [169, 118] width 11 height 11
click at [83, 41] on icon at bounding box center [82, 40] width 5 height 5
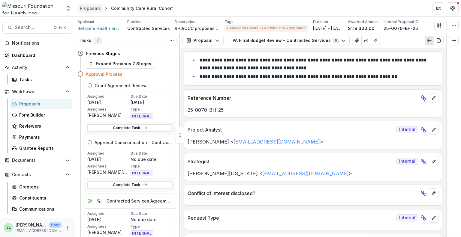
click at [92, 8] on div "Proposals" at bounding box center [90, 8] width 21 height 6
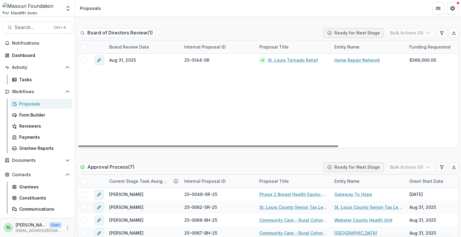
scroll to position [1020, 0]
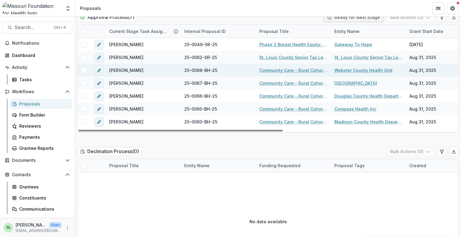
click at [309, 67] on link "Community Care - Rural Cohort Implementation Grant" at bounding box center [293, 70] width 68 height 6
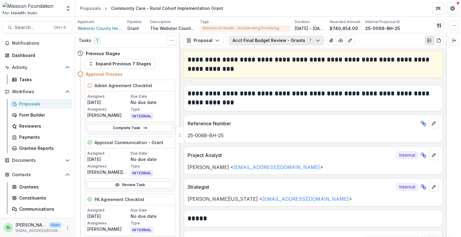
click at [277, 44] on button "Acct Final Budget Review - Grants 7" at bounding box center [276, 41] width 95 height 10
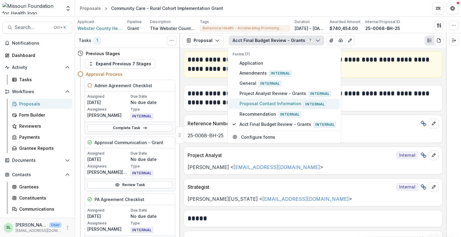
click at [259, 104] on span "Proposal Contact Information Internal" at bounding box center [287, 104] width 97 height 7
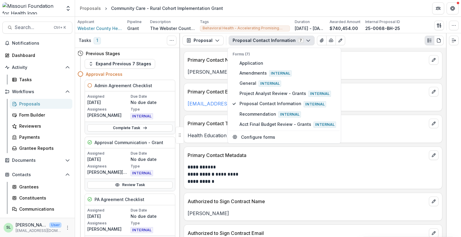
click at [361, 74] on p "[PERSON_NAME]" at bounding box center [313, 71] width 251 height 7
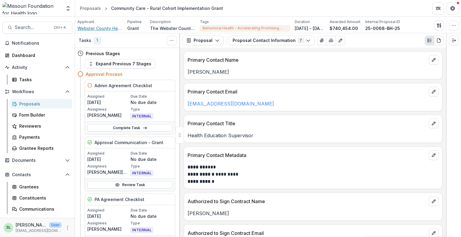
click at [110, 29] on span "Webster County Health Unit" at bounding box center [99, 28] width 45 height 6
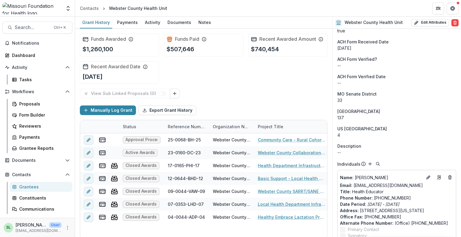
scroll to position [870, 0]
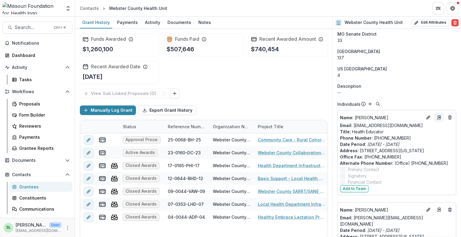
click at [438, 120] on icon "Go to contact" at bounding box center [439, 117] width 5 height 5
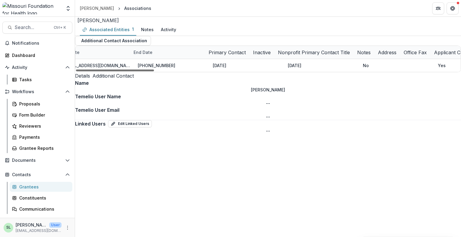
scroll to position [0, 272]
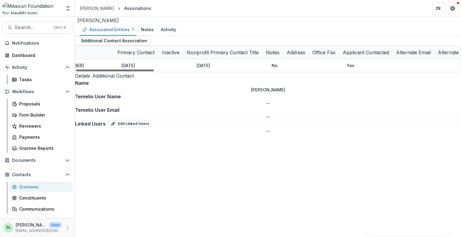
drag, startPoint x: 113, startPoint y: 235, endPoint x: 168, endPoint y: 251, distance: 57.6
click at [154, 71] on div at bounding box center [115, 71] width 78 height 2
click at [152, 120] on button "Edit Linked Users" at bounding box center [130, 123] width 44 height 7
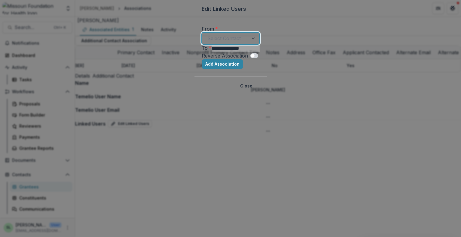
click at [259, 44] on div at bounding box center [253, 38] width 11 height 11
click at [41, 237] on p "Aaren Muex" at bounding box center [20, 240] width 41 height 7
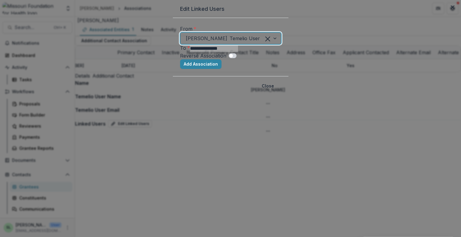
click at [281, 44] on div at bounding box center [273, 38] width 16 height 11
click at [288, 18] on header "Edit Linked Users" at bounding box center [231, 9] width 116 height 18
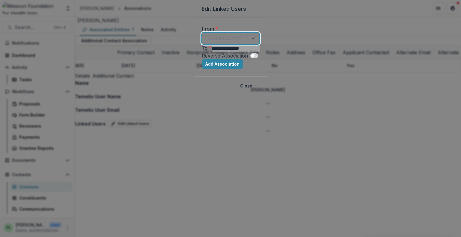
click at [259, 44] on div at bounding box center [253, 38] width 11 height 11
click at [267, 18] on header "Edit Linked Users" at bounding box center [230, 9] width 72 height 18
click at [448, 12] on button "Close" at bounding box center [453, 7] width 10 height 10
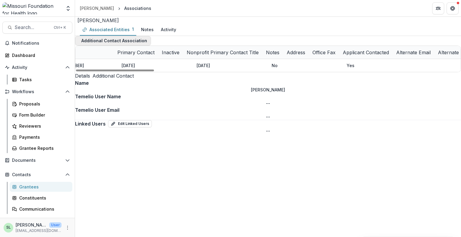
click at [113, 46] on button "Additional Contact Association" at bounding box center [113, 41] width 76 height 10
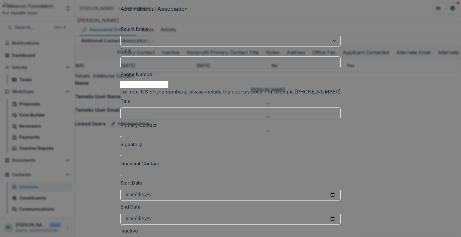
click at [329, 47] on div at bounding box center [334, 40] width 11 height 11
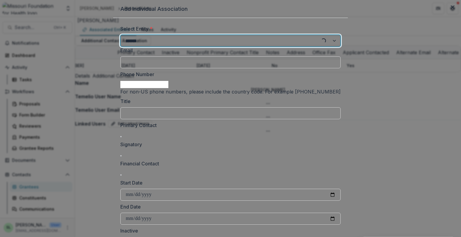
type input "*******"
click at [451, 9] on icon "Close" at bounding box center [453, 7] width 4 height 4
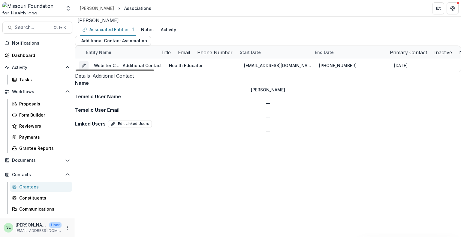
drag, startPoint x: 175, startPoint y: 235, endPoint x: 81, endPoint y: 226, distance: 93.7
click at [81, 71] on div at bounding box center [115, 71] width 78 height 2
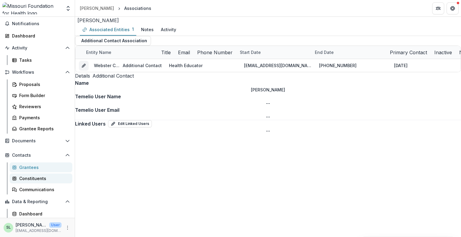
scroll to position [30, 0]
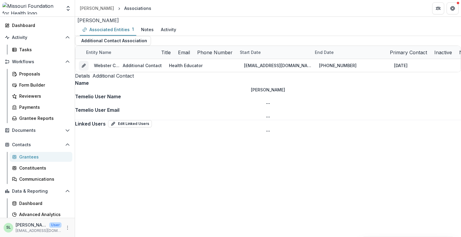
click at [31, 156] on div "Grantees" at bounding box center [43, 157] width 48 height 6
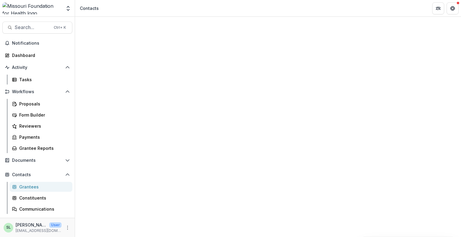
click at [204, 83] on input at bounding box center [218, 86] width 72 height 10
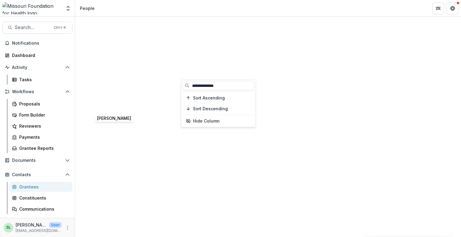
type input "**********"
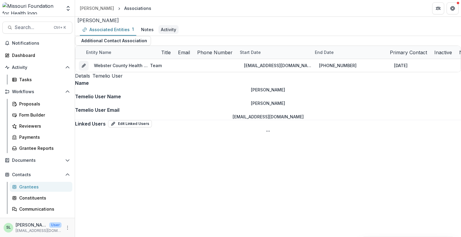
click at [171, 33] on div "Activity" at bounding box center [168, 29] width 15 height 6
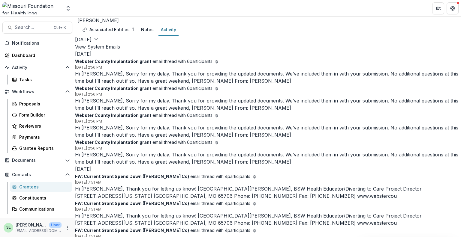
click at [120, 50] on button "View System Emails" at bounding box center [97, 46] width 45 height 7
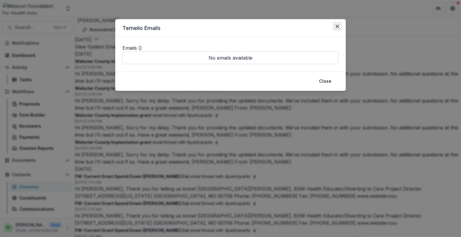
click at [339, 28] on button "Close" at bounding box center [337, 27] width 10 height 10
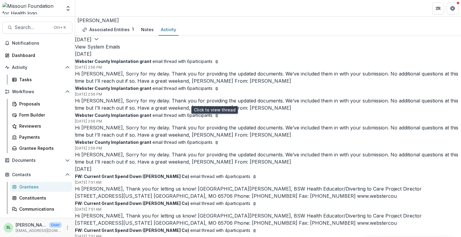
click at [136, 85] on p "Hi [PERSON_NAME], Sorry for my delay. Thank you for providing the updated docum…" at bounding box center [268, 77] width 386 height 14
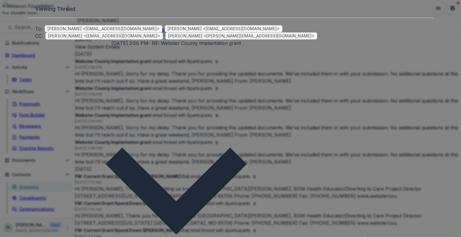
click at [317, 61] on icon "button" at bounding box center [176, 188] width 282 height 282
click at [451, 9] on icon "Close" at bounding box center [453, 7] width 4 height 4
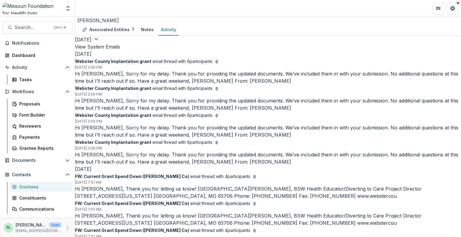
scroll to position [170, 0]
click at [140, 212] on p "Hi [PERSON_NAME], Thank you for letting us know! [GEOGRAPHIC_DATA][PERSON_NAME]…" at bounding box center [268, 219] width 386 height 14
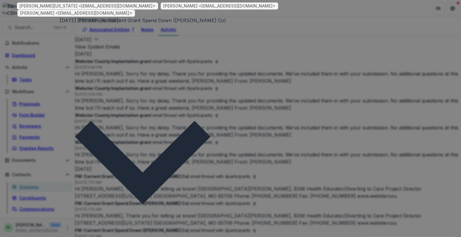
scroll to position [0, 0]
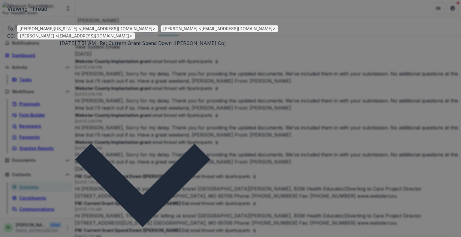
click at [278, 64] on icon "button" at bounding box center [142, 182] width 271 height 271
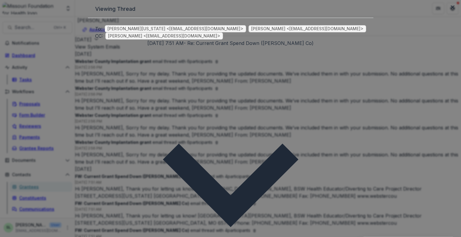
click at [448, 12] on button "Close" at bounding box center [453, 7] width 10 height 10
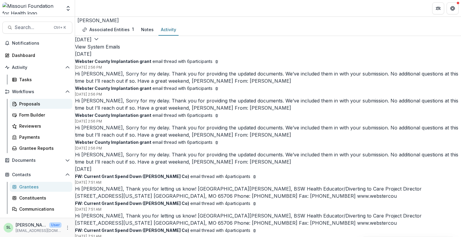
click at [31, 105] on div "Proposals" at bounding box center [43, 104] width 48 height 6
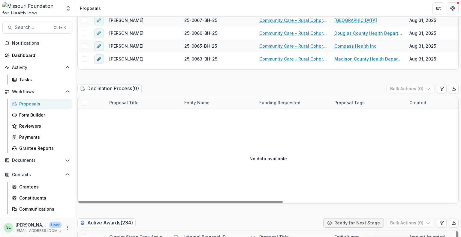
scroll to position [963, 0]
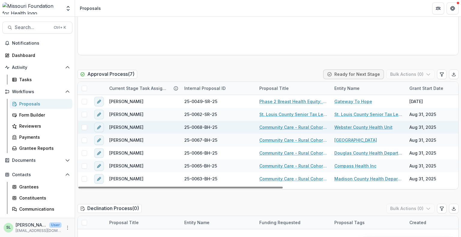
click at [287, 124] on link "Community Care - Rural Cohort Implementation Grant" at bounding box center [293, 127] width 68 height 6
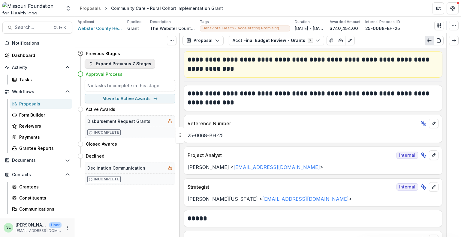
click at [118, 62] on button "Expand Previous 7 Stages" at bounding box center [120, 64] width 71 height 10
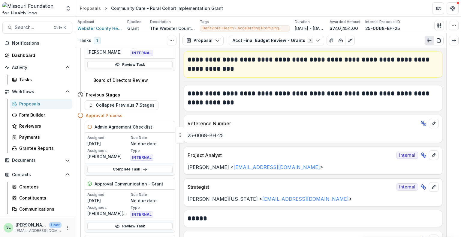
scroll to position [660, 0]
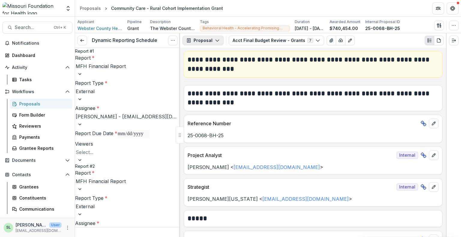
click at [210, 36] on button "Proposal" at bounding box center [202, 41] width 41 height 10
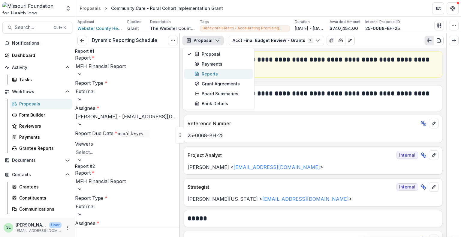
click at [212, 74] on div "Reports" at bounding box center [221, 74] width 55 height 6
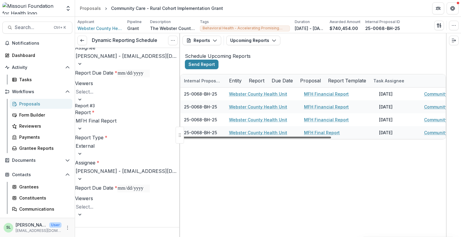
drag, startPoint x: 311, startPoint y: 230, endPoint x: 240, endPoint y: 241, distance: 71.3
click at [240, 139] on div at bounding box center [256, 138] width 150 height 2
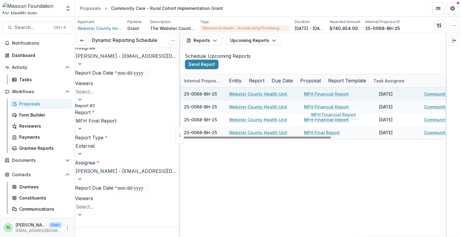
drag, startPoint x: 334, startPoint y: 102, endPoint x: 316, endPoint y: 102, distance: 17.4
click at [316, 97] on link "MFH Financial Report" at bounding box center [326, 94] width 45 height 6
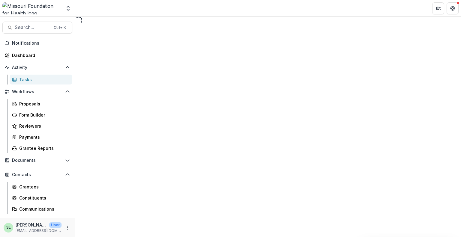
select select "********"
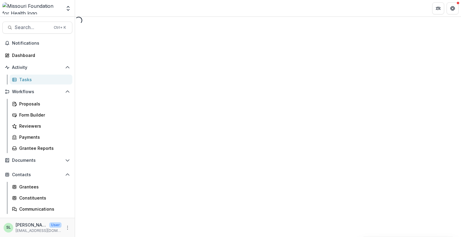
select select "********"
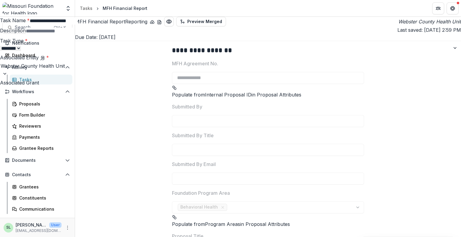
drag, startPoint x: 331, startPoint y: 98, endPoint x: 278, endPoint y: 104, distance: 53.1
click at [332, 237] on div "**********" at bounding box center [230, 237] width 461 height 0
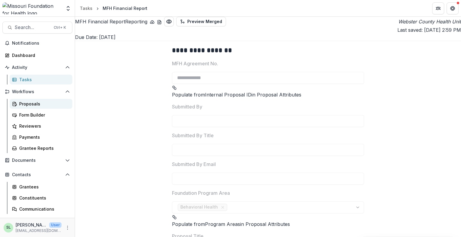
click at [31, 104] on div "Proposals" at bounding box center [43, 104] width 48 height 6
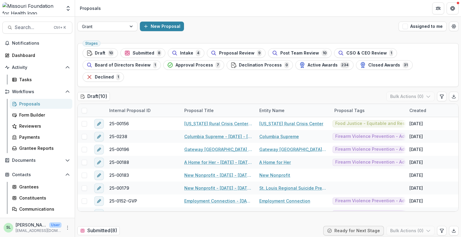
select select "********"
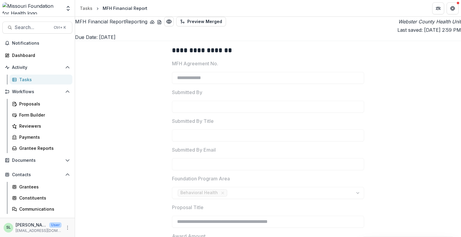
type input "********"
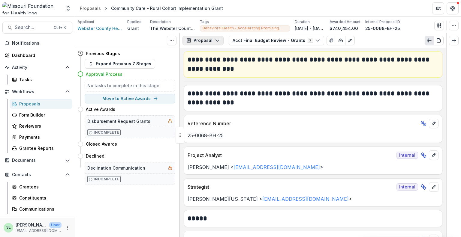
click at [216, 42] on icon "button" at bounding box center [217, 40] width 5 height 5
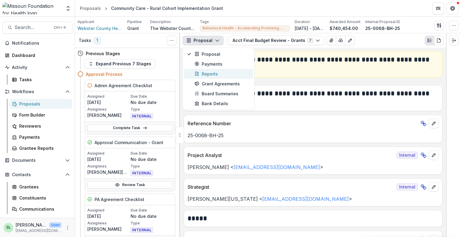
click at [212, 74] on div "Reports" at bounding box center [221, 74] width 55 height 6
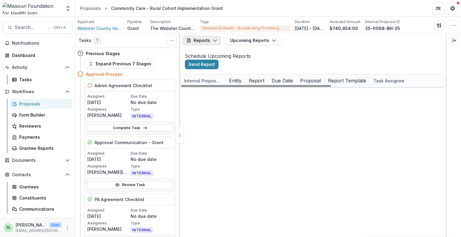
click at [212, 39] on icon "button" at bounding box center [214, 40] width 5 height 5
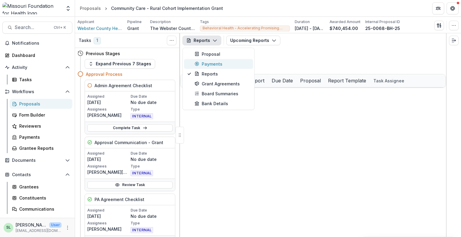
click at [213, 62] on div "Payments" at bounding box center [221, 64] width 55 height 6
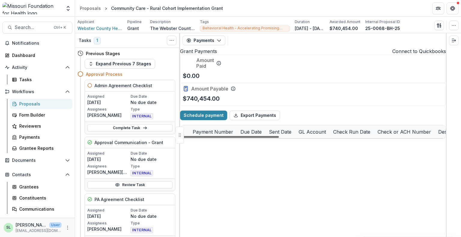
scroll to position [0, 208]
drag, startPoint x: 266, startPoint y: 232, endPoint x: 340, endPoint y: 219, distance: 74.4
click at [279, 138] on div at bounding box center [230, 137] width 98 height 2
drag, startPoint x: 344, startPoint y: 230, endPoint x: 437, endPoint y: 246, distance: 95.0
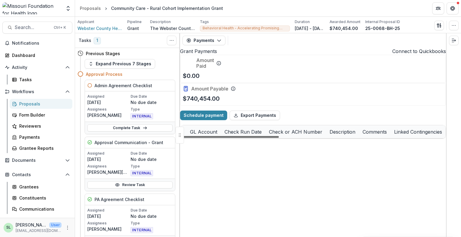
click at [279, 138] on div at bounding box center [230, 137] width 98 height 2
drag, startPoint x: 392, startPoint y: 230, endPoint x: 417, endPoint y: 243, distance: 27.7
click at [279, 138] on div at bounding box center [230, 137] width 98 height 2
drag, startPoint x: 390, startPoint y: 229, endPoint x: 386, endPoint y: 230, distance: 3.6
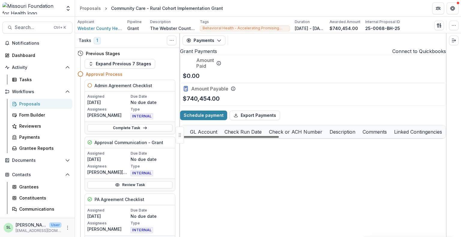
click at [279, 138] on div at bounding box center [230, 137] width 98 height 2
drag, startPoint x: 378, startPoint y: 230, endPoint x: 400, endPoint y: 239, distance: 23.5
click at [279, 138] on div at bounding box center [230, 137] width 98 height 2
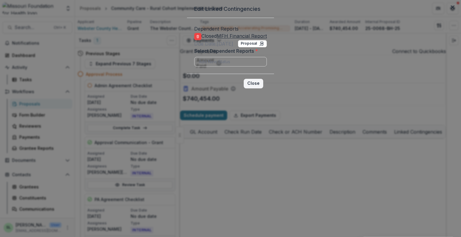
click at [263, 89] on button "Close" at bounding box center [254, 84] width 20 height 10
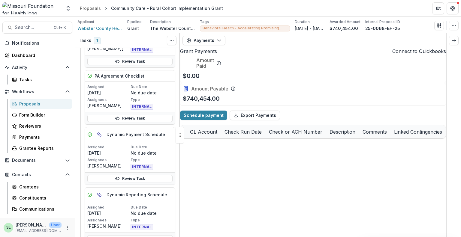
scroll to position [180, 0]
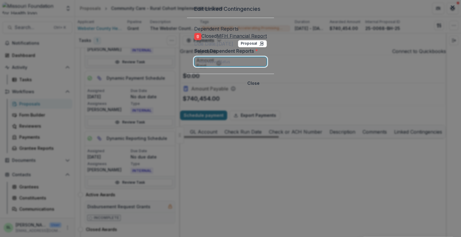
click at [214, 65] on div at bounding box center [231, 62] width 64 height 8
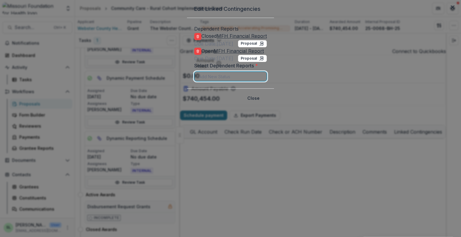
click at [254, 81] on div "Add New Status" at bounding box center [230, 76] width 72 height 9
click at [255, 62] on div "Open MFH Financial Report Due Date: Sep 15, 2026 Proposal" at bounding box center [230, 54] width 73 height 15
click at [263, 103] on button "Close" at bounding box center [254, 99] width 20 height 10
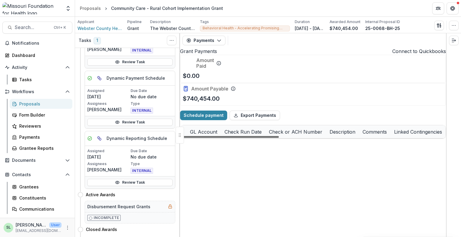
click at [279, 138] on div at bounding box center [230, 137] width 98 height 2
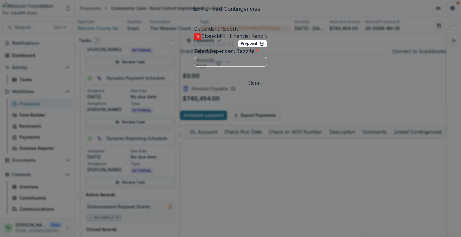
click at [196, 38] on icon "delete-link-item" at bounding box center [198, 37] width 4 height 4
click at [260, 51] on div at bounding box center [230, 47] width 58 height 8
click at [262, 89] on button "Close" at bounding box center [252, 84] width 20 height 10
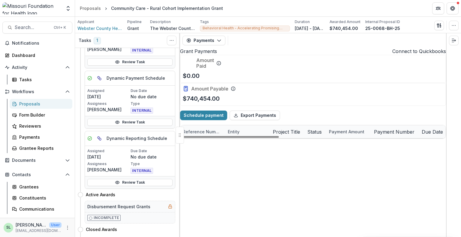
drag, startPoint x: 374, startPoint y: 230, endPoint x: 210, endPoint y: 200, distance: 167.4
click at [219, 138] on div at bounding box center [230, 137] width 98 height 2
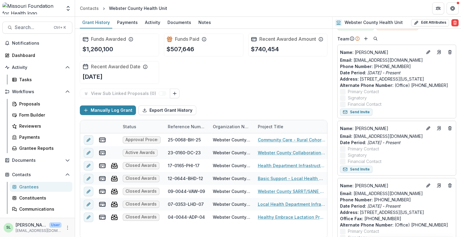
scroll to position [240, 0]
click at [428, 52] on line "Edit" at bounding box center [428, 51] width 1 height 1
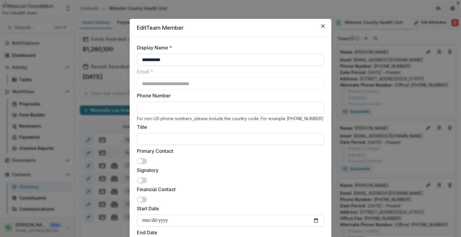
scroll to position [0, 0]
click at [321, 27] on icon "Close" at bounding box center [323, 27] width 4 height 4
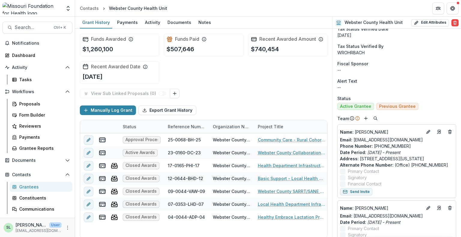
scroll to position [150, 0]
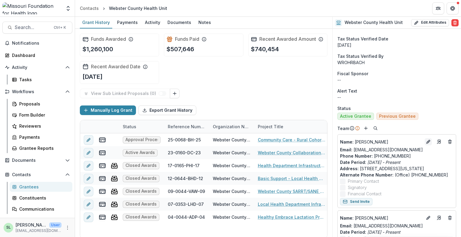
click at [427, 141] on icon "Edit" at bounding box center [428, 142] width 5 height 5
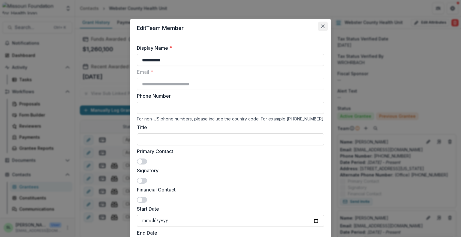
click at [323, 29] on button "Close" at bounding box center [323, 27] width 10 height 10
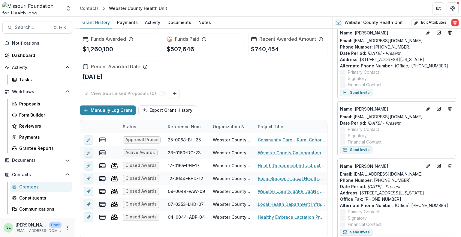
scroll to position [210, 0]
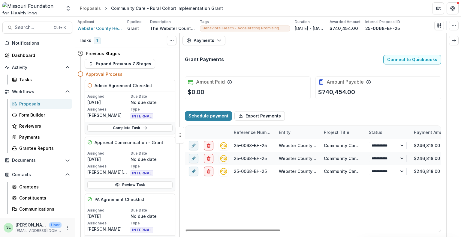
drag, startPoint x: 262, startPoint y: 230, endPoint x: 148, endPoint y: 221, distance: 114.4
click at [186, 230] on div at bounding box center [233, 231] width 94 height 2
drag, startPoint x: 270, startPoint y: 230, endPoint x: 237, endPoint y: 244, distance: 35.7
click at [237, 232] on div at bounding box center [233, 231] width 94 height 2
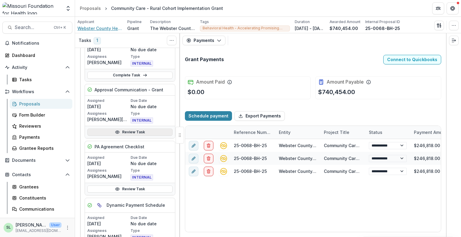
scroll to position [60, 0]
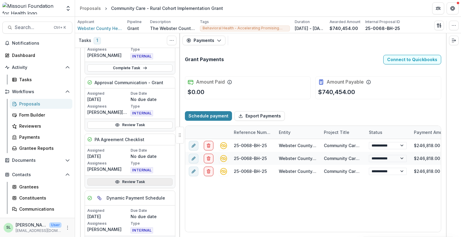
click at [128, 181] on link "Review Task" at bounding box center [129, 182] width 85 height 7
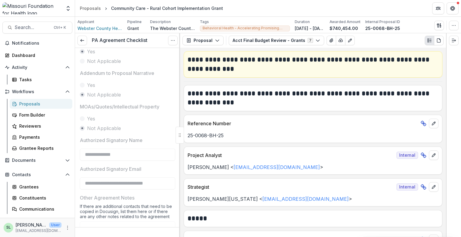
scroll to position [210, 0]
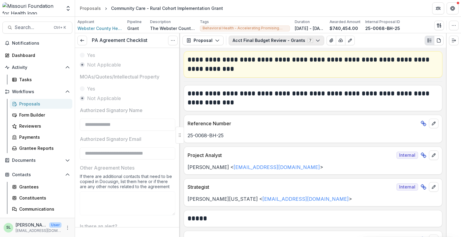
click at [246, 39] on button "Acct Final Budget Review - Grants 7" at bounding box center [276, 41] width 95 height 10
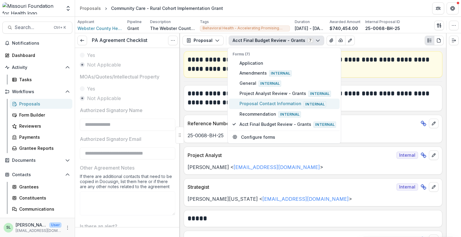
click at [258, 101] on span "Proposal Contact Information Internal" at bounding box center [287, 104] width 97 height 7
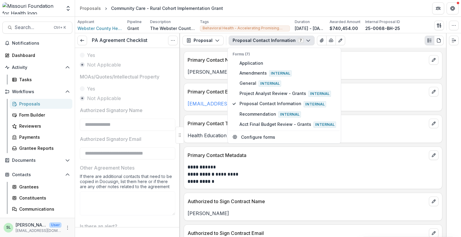
click at [370, 72] on p "[PERSON_NAME]" at bounding box center [313, 71] width 251 height 7
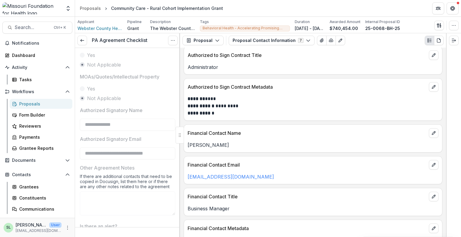
scroll to position [237, 0]
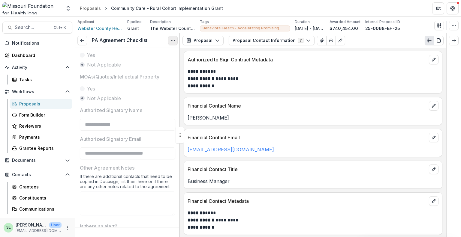
click at [173, 41] on icon "Options" at bounding box center [172, 40] width 5 height 5
click at [133, 70] on button "Reopen Task" at bounding box center [144, 67] width 64 height 10
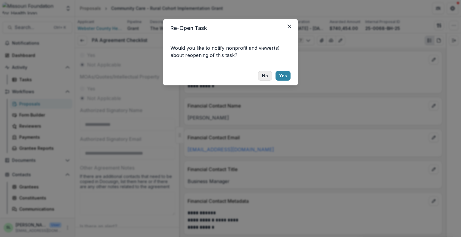
click at [263, 77] on button "No" at bounding box center [265, 76] width 14 height 10
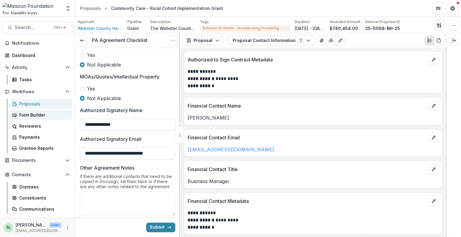
drag, startPoint x: 123, startPoint y: 125, endPoint x: 65, endPoint y: 112, distance: 59.8
click at [65, 112] on main "Search... Ctrl + K Notifications Dashboard Activity Tasks Workflows Proposals F…" at bounding box center [230, 127] width 461 height 221
click at [296, 129] on div "Financial Contact Email" at bounding box center [313, 135] width 258 height 13
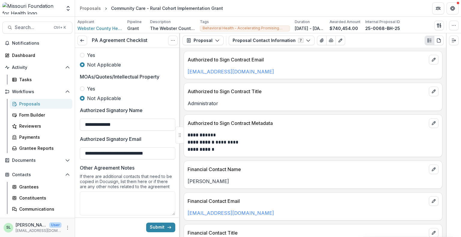
scroll to position [87, 0]
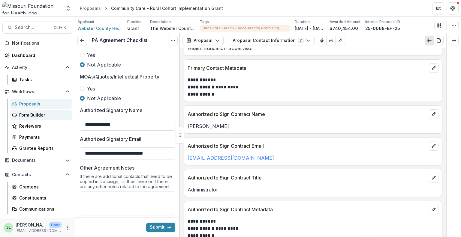
drag, startPoint x: 116, startPoint y: 125, endPoint x: 50, endPoint y: 110, distance: 68.5
click at [50, 110] on main "Search... Ctrl + K Notifications Dashboard Activity Tasks Workflows Proposals F…" at bounding box center [230, 127] width 461 height 221
type input "**********"
drag, startPoint x: 98, startPoint y: 152, endPoint x: 78, endPoint y: 155, distance: 19.4
click at [78, 155] on div "**********" at bounding box center [127, 49] width 105 height 423
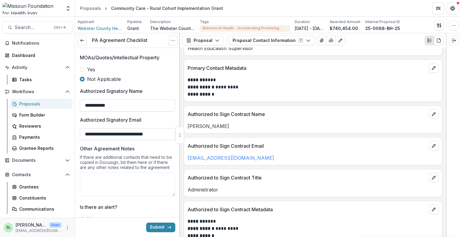
scroll to position [263, 0]
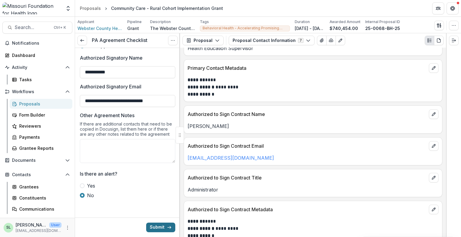
type input "**********"
click at [158, 227] on button "Submit" at bounding box center [160, 228] width 29 height 10
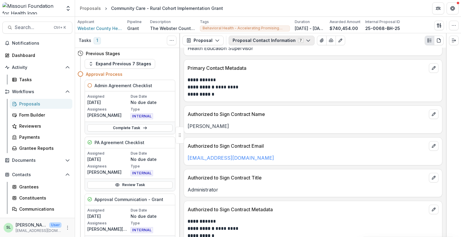
click at [257, 43] on button "Proposal Contact Information 7" at bounding box center [272, 41] width 86 height 10
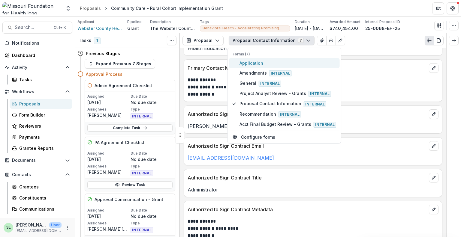
click at [257, 63] on span "Application" at bounding box center [287, 63] width 97 height 6
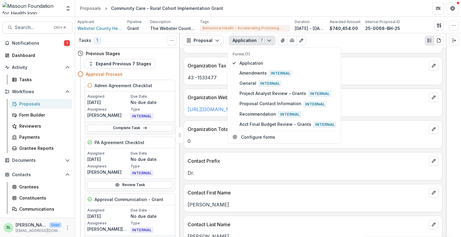
scroll to position [325, 0]
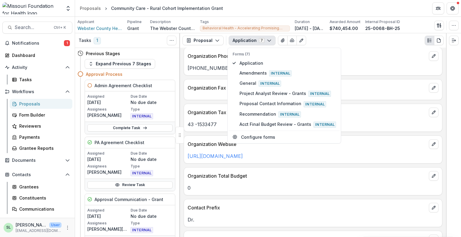
click at [239, 42] on button "Application 7" at bounding box center [252, 41] width 47 height 10
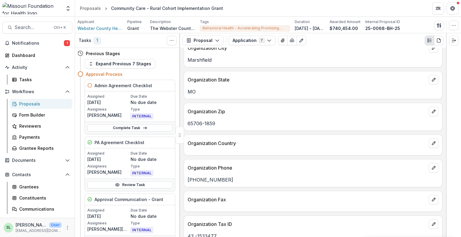
scroll to position [205, 0]
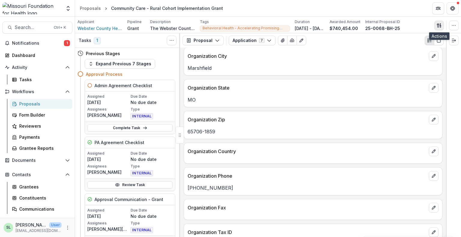
click at [439, 26] on icon "button" at bounding box center [439, 25] width 5 height 5
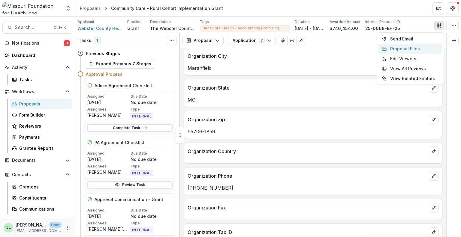
click at [402, 48] on button "Proposal Files" at bounding box center [410, 49] width 64 height 10
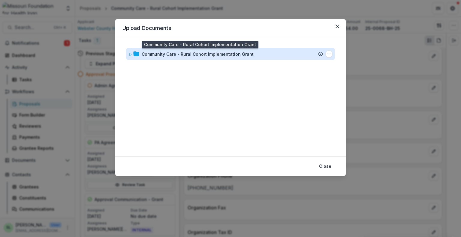
click at [214, 51] on div "Community Care - Rural Cohort Implementation Grant" at bounding box center [198, 54] width 112 height 6
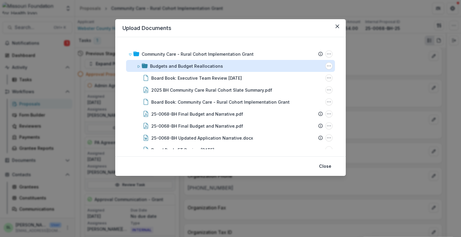
click at [154, 65] on div "Budgets and Budget Reallocations" at bounding box center [186, 66] width 73 height 6
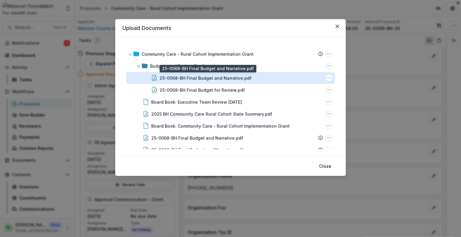
click at [233, 80] on div "25-0068-BH Final Budget and Narrative.pdf" at bounding box center [206, 78] width 92 height 6
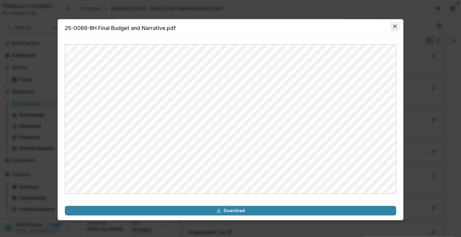
click at [397, 27] on button "Close" at bounding box center [395, 27] width 10 height 10
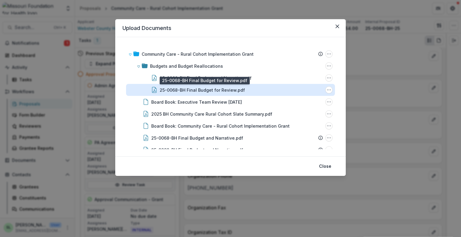
click at [193, 89] on div "25-0068-BH Final Budget for Review.pdf" at bounding box center [202, 90] width 85 height 6
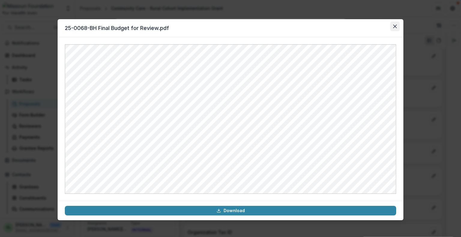
click at [395, 28] on button "Close" at bounding box center [395, 27] width 10 height 10
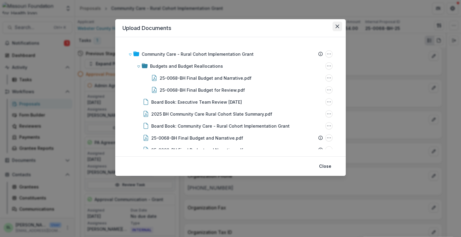
click at [338, 26] on icon "Close" at bounding box center [337, 27] width 4 height 4
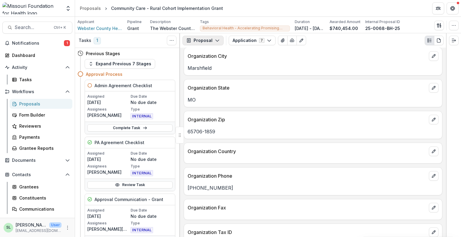
click at [218, 38] on icon "button" at bounding box center [217, 40] width 5 height 5
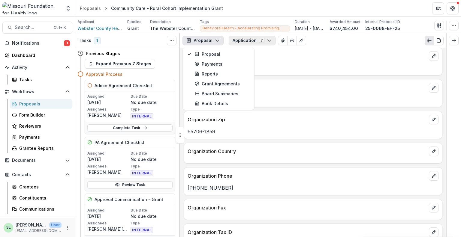
click at [243, 40] on button "Application 7" at bounding box center [252, 41] width 47 height 10
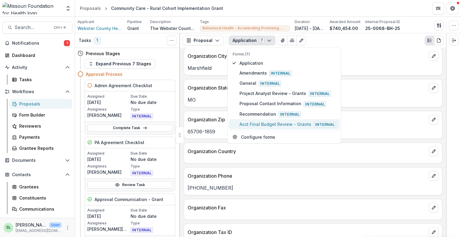
click at [244, 121] on span "Acct Final Budget Review - Grants Internal" at bounding box center [287, 124] width 97 height 7
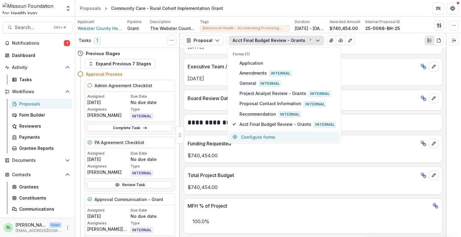
scroll to position [251, 0]
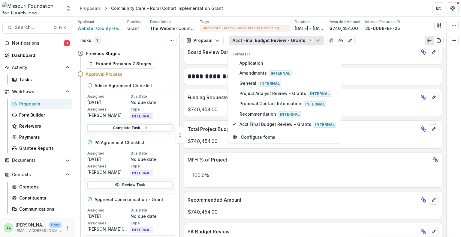
click at [202, 130] on p "Total Project Budget" at bounding box center [303, 129] width 230 height 7
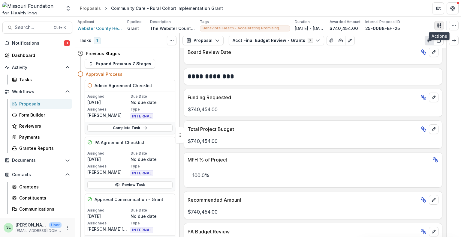
click at [440, 25] on line "button" at bounding box center [440, 25] width 0 height 2
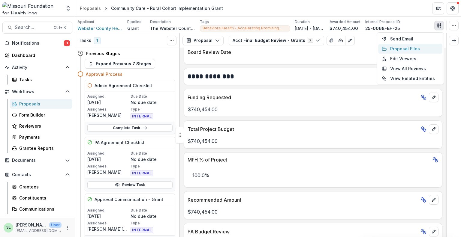
click at [397, 47] on button "Proposal Files" at bounding box center [410, 49] width 64 height 10
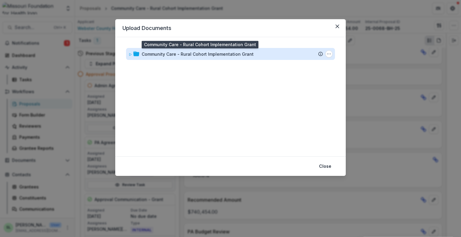
click at [191, 54] on div "Community Care - Rural Cohort Implementation Grant" at bounding box center [198, 54] width 112 height 6
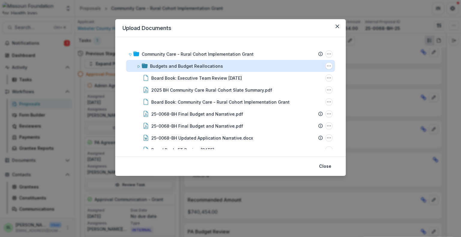
click at [190, 64] on div "Budgets and Budget Reallocations" at bounding box center [186, 66] width 73 height 6
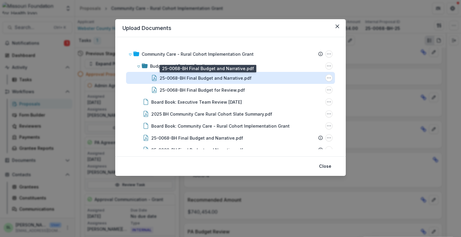
click at [205, 76] on div "25-0068-BH Final Budget and Narrative.pdf" at bounding box center [206, 78] width 92 height 6
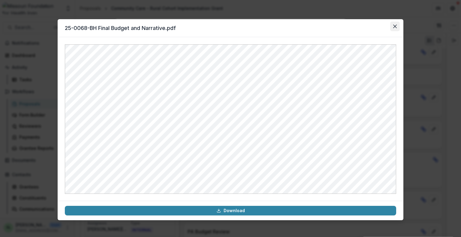
click at [394, 27] on icon "Close" at bounding box center [395, 27] width 4 height 4
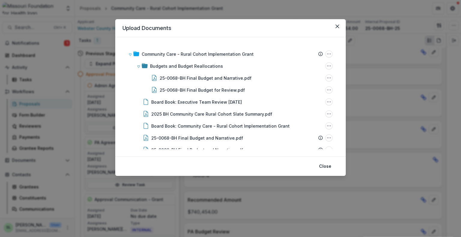
drag, startPoint x: 340, startPoint y: 30, endPoint x: 334, endPoint y: 32, distance: 6.6
click at [339, 30] on button "Close" at bounding box center [337, 27] width 10 height 10
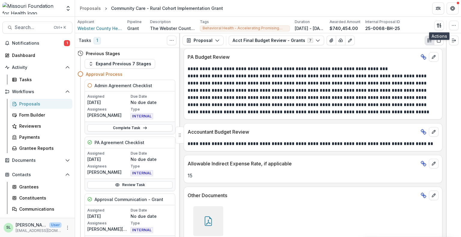
scroll to position [396, 0]
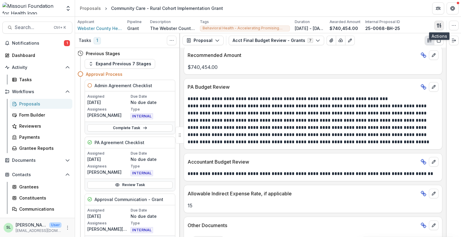
click at [440, 23] on icon "button" at bounding box center [439, 25] width 5 height 5
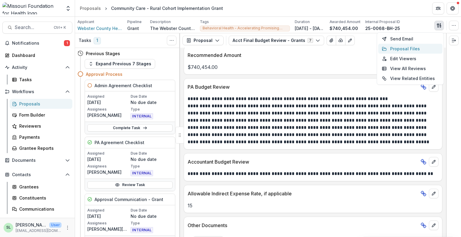
click at [404, 50] on button "Proposal Files" at bounding box center [410, 49] width 64 height 10
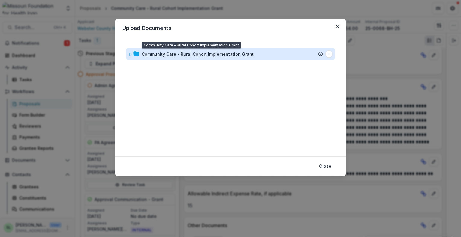
click at [203, 53] on div "Community Care - Rural Cohort Implementation Grant" at bounding box center [198, 54] width 112 height 6
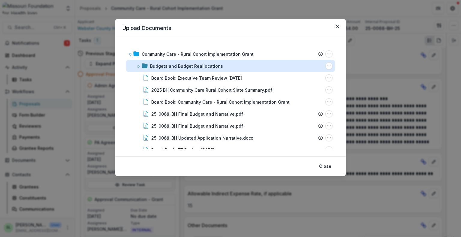
click at [174, 65] on div "Budgets and Budget Reallocations" at bounding box center [186, 66] width 73 height 6
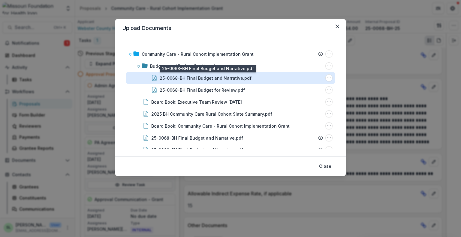
click at [218, 76] on div "25-0068-BH Final Budget and Narrative.pdf" at bounding box center [206, 78] width 92 height 6
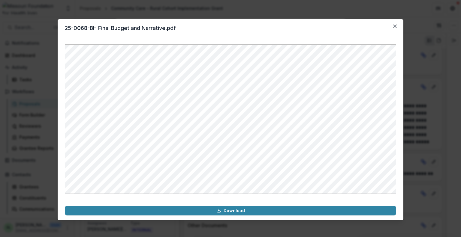
drag, startPoint x: 394, startPoint y: 27, endPoint x: 372, endPoint y: 36, distance: 23.6
click at [394, 27] on icon "Close" at bounding box center [395, 27] width 4 height 4
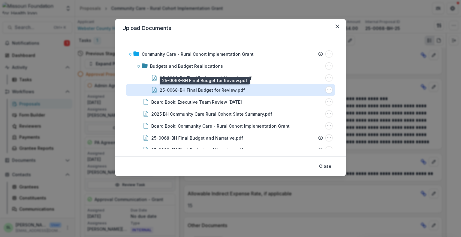
click at [197, 91] on div "25-0068-BH Final Budget for Review.pdf" at bounding box center [202, 90] width 85 height 6
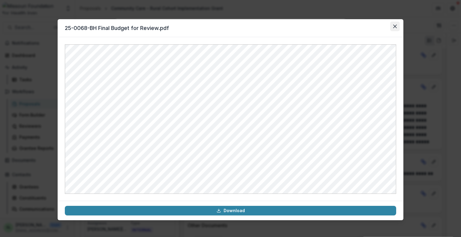
click at [394, 30] on button "Close" at bounding box center [395, 27] width 10 height 10
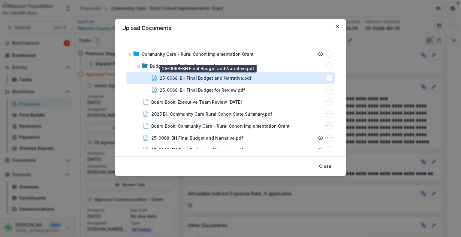
click at [224, 77] on div "25-0068-BH Final Budget and Narrative.pdf" at bounding box center [206, 78] width 92 height 6
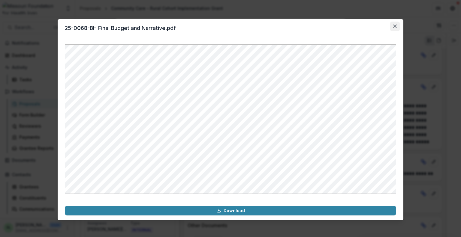
click at [395, 27] on icon "Close" at bounding box center [395, 27] width 4 height 4
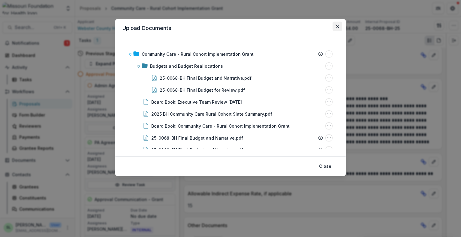
click at [338, 27] on icon "Close" at bounding box center [337, 27] width 4 height 4
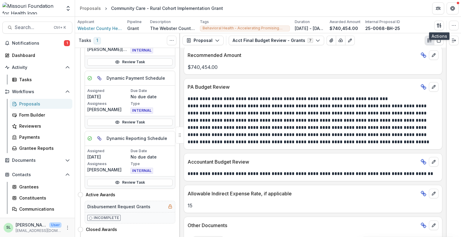
scroll to position [30, 0]
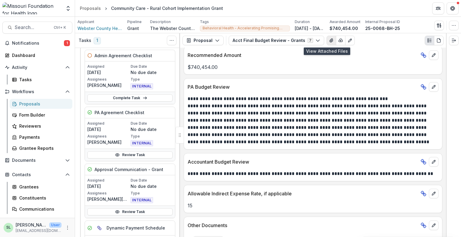
click at [329, 39] on icon "View Attached Files" at bounding box center [331, 40] width 5 height 5
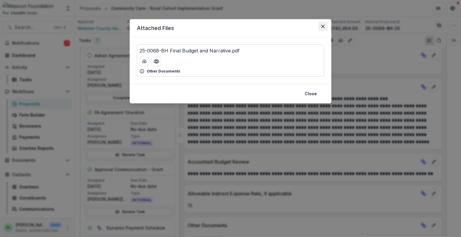
click at [323, 26] on icon "Close" at bounding box center [323, 27] width 4 height 4
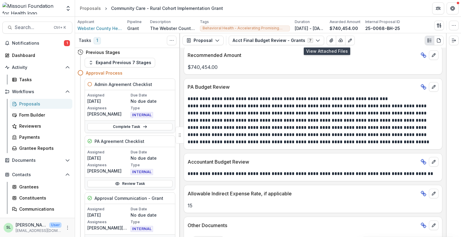
scroll to position [0, 0]
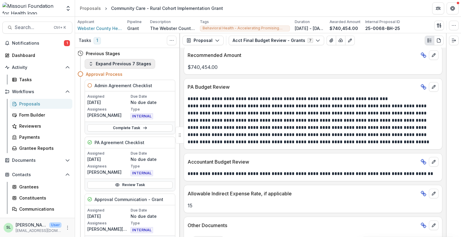
click at [114, 63] on button "Expand Previous 7 Stages" at bounding box center [120, 64] width 71 height 10
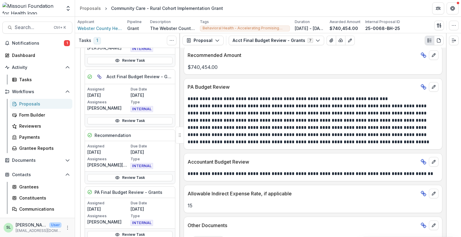
scroll to position [210, 0]
click at [121, 121] on link "Review Task" at bounding box center [129, 121] width 85 height 7
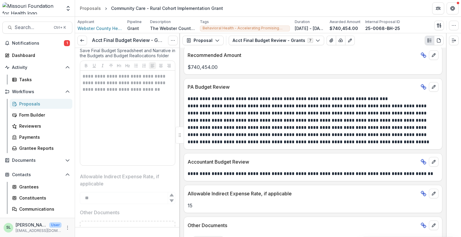
scroll to position [659, 0]
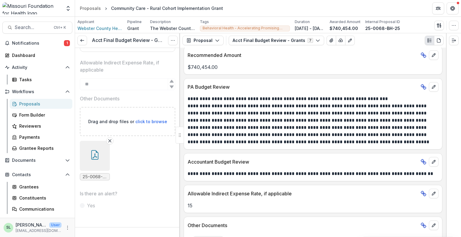
click at [94, 157] on icon "button" at bounding box center [94, 156] width 5 height 5
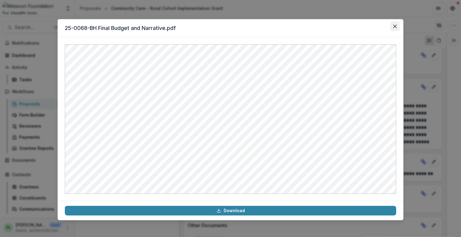
click at [398, 28] on button "Close" at bounding box center [395, 27] width 10 height 10
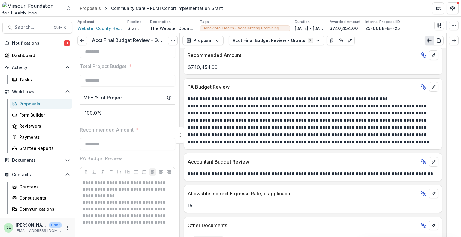
scroll to position [239, 0]
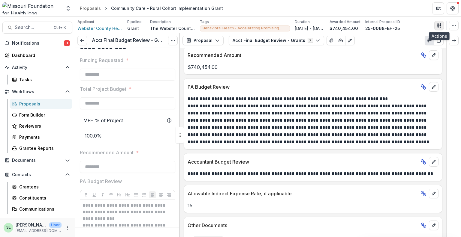
click at [440, 26] on icon "button" at bounding box center [440, 27] width 1 height 2
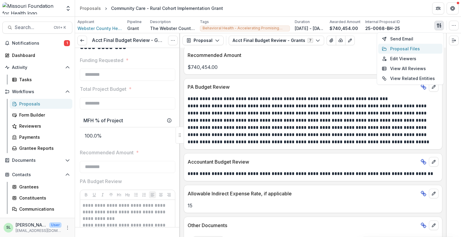
click at [406, 49] on button "Proposal Files" at bounding box center [410, 49] width 64 height 10
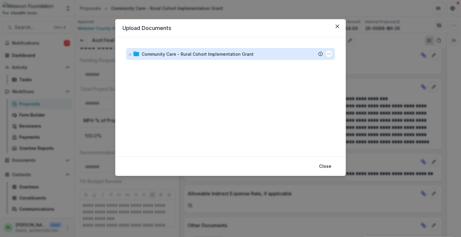
click at [185, 54] on div "Community Care - Rural Cohort Implementation Grant" at bounding box center [198, 54] width 112 height 6
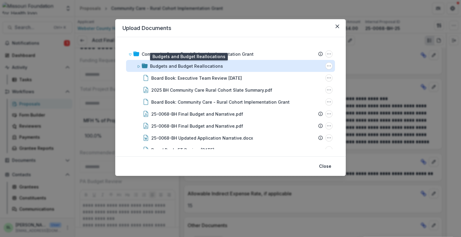
click at [190, 67] on div "Budgets and Budget Reallocations" at bounding box center [186, 66] width 73 height 6
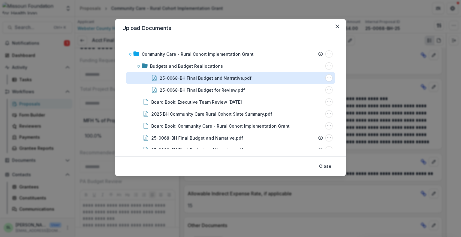
click at [196, 79] on div "25-0068-BH Final Budget and Narrative.pdf" at bounding box center [206, 78] width 92 height 6
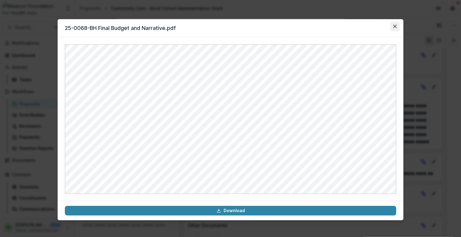
click at [395, 27] on icon "Close" at bounding box center [395, 27] width 4 height 4
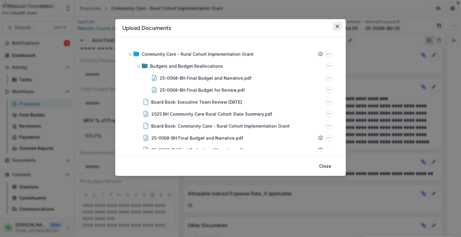
click at [338, 29] on button "Close" at bounding box center [337, 27] width 10 height 10
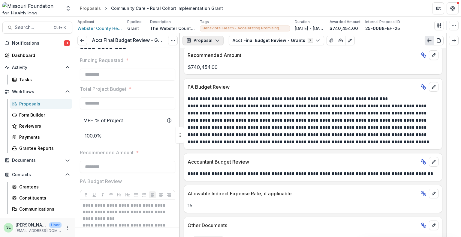
click at [204, 42] on button "Proposal" at bounding box center [202, 41] width 41 height 10
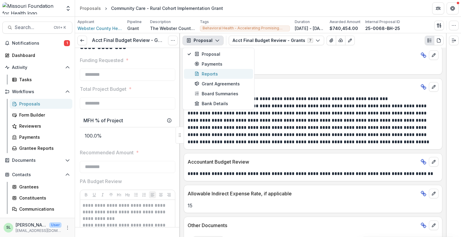
click at [205, 73] on div "Reports" at bounding box center [221, 74] width 55 height 6
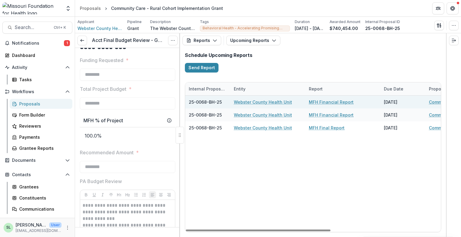
click at [320, 101] on link "MFH Financial Report" at bounding box center [331, 102] width 45 height 6
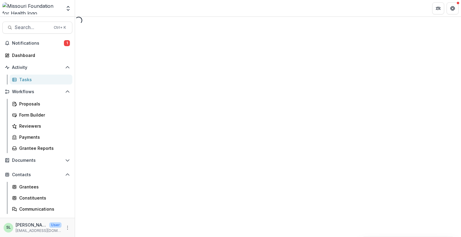
select select "********"
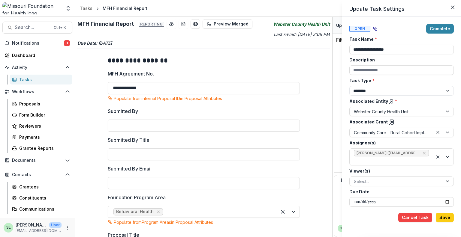
drag, startPoint x: 331, startPoint y: 104, endPoint x: 332, endPoint y: 144, distance: 40.5
click at [331, 145] on div "**********" at bounding box center [230, 118] width 461 height 237
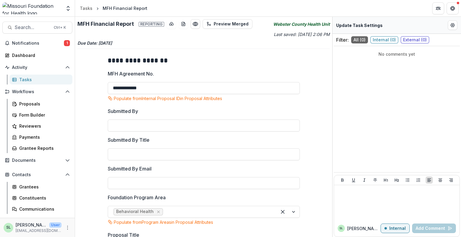
click at [24, 78] on div "Tasks" at bounding box center [43, 80] width 48 height 6
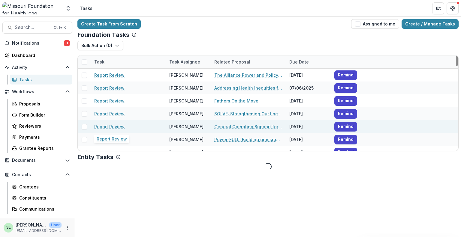
click at [110, 126] on link "Report Review" at bounding box center [109, 127] width 30 height 6
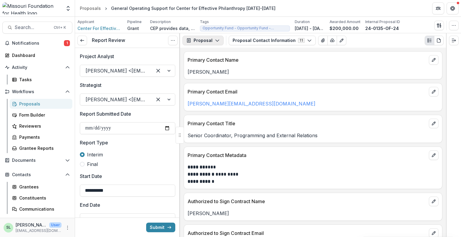
click at [218, 41] on icon "button" at bounding box center [217, 40] width 5 height 5
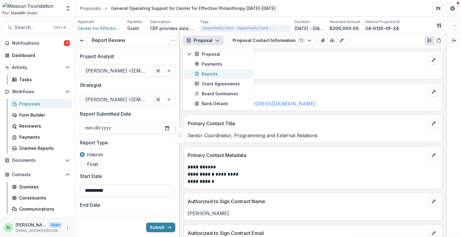
click at [206, 72] on div "Reports" at bounding box center [221, 74] width 55 height 6
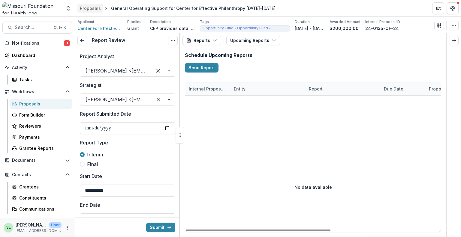
click at [85, 8] on div "Proposals" at bounding box center [90, 8] width 21 height 6
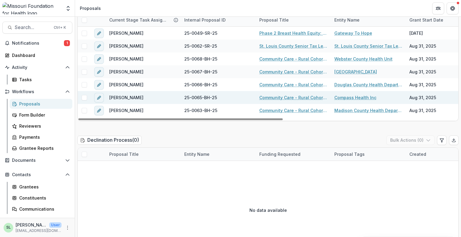
scroll to position [1002, 0]
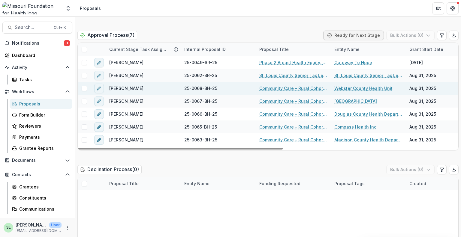
click at [288, 85] on link "Community Care - Rural Cohort Implementation Grant" at bounding box center [293, 88] width 68 height 6
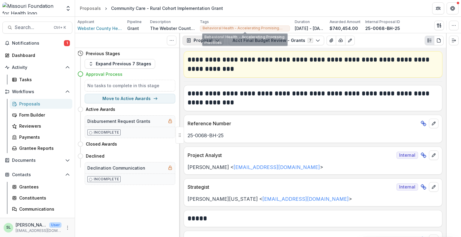
click at [215, 38] on button "Proposal" at bounding box center [202, 41] width 41 height 10
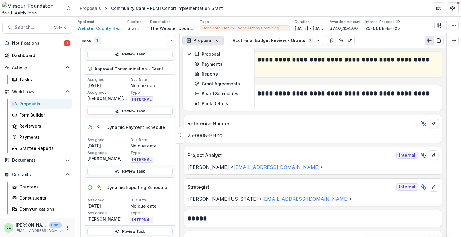
scroll to position [180, 0]
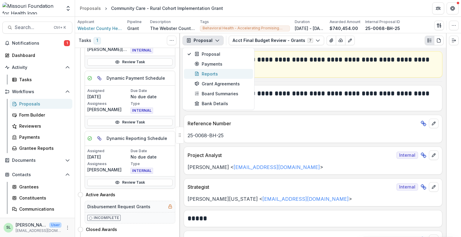
click at [213, 73] on div "Reports" at bounding box center [221, 74] width 55 height 6
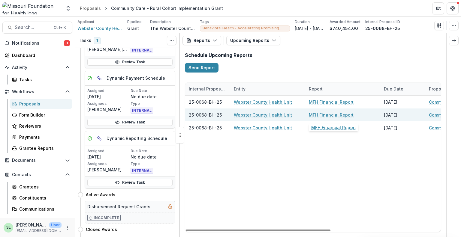
click at [325, 115] on link "MFH Financial Report" at bounding box center [331, 115] width 45 height 6
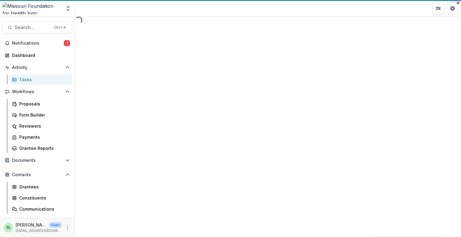
select select "********"
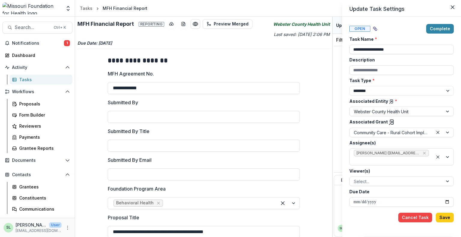
drag, startPoint x: 331, startPoint y: 104, endPoint x: 327, endPoint y: 137, distance: 33.2
click at [331, 139] on div "**********" at bounding box center [230, 118] width 461 height 237
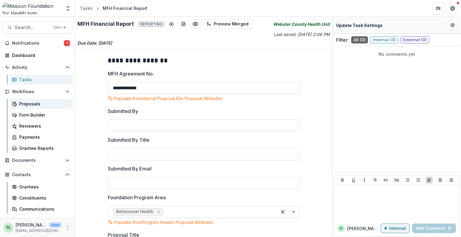
click at [29, 104] on div "Proposals" at bounding box center [43, 104] width 48 height 6
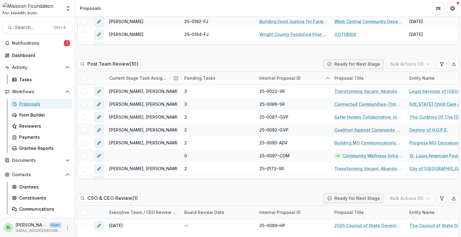
scroll to position [930, 0]
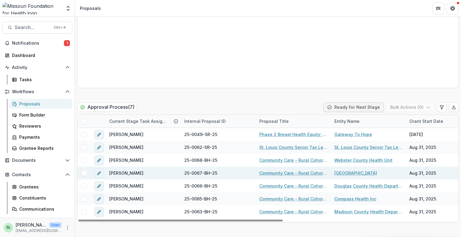
click at [287, 170] on link "Community Care - Rural Cohort Implementation Grant" at bounding box center [293, 173] width 68 height 6
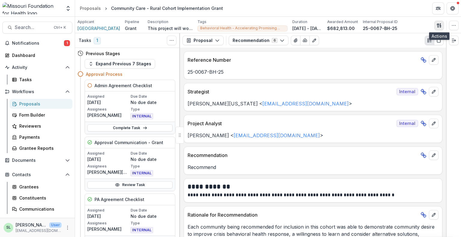
click at [437, 23] on button "button" at bounding box center [439, 26] width 10 height 10
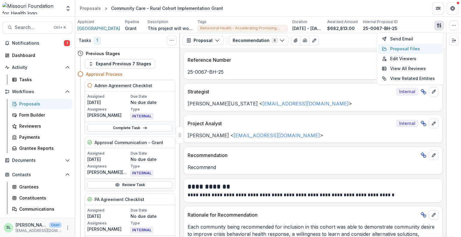
click at [401, 50] on button "Proposal Files" at bounding box center [410, 49] width 64 height 10
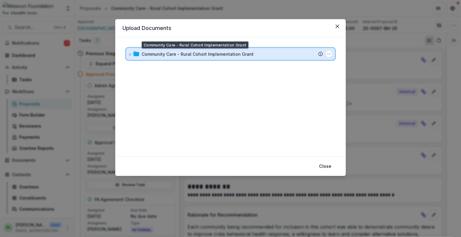
drag, startPoint x: 209, startPoint y: 49, endPoint x: 209, endPoint y: 52, distance: 3.3
click at [209, 53] on div "Community Care - Rural Cohort Implementation Grant Submission Temelio Proposal …" at bounding box center [230, 54] width 209 height 12
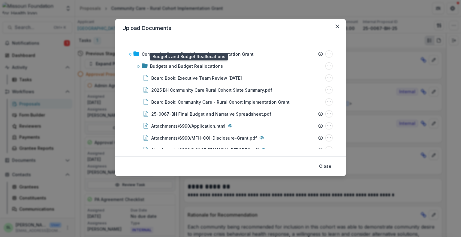
click at [189, 69] on div "Budgets and Budget Reallocations" at bounding box center [186, 66] width 73 height 6
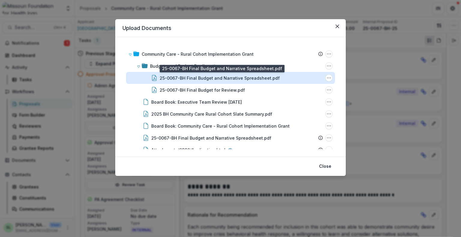
click at [187, 79] on div "25-0067-BH Final Budget and Narrative Spreadsheet.pdf" at bounding box center [220, 78] width 120 height 6
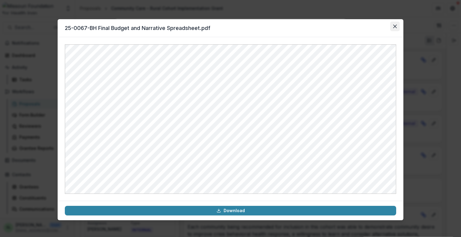
click at [396, 28] on icon "Close" at bounding box center [395, 27] width 4 height 4
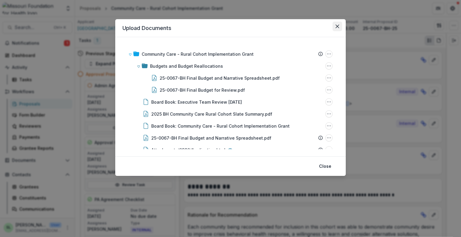
click at [337, 26] on icon "Close" at bounding box center [337, 27] width 4 height 4
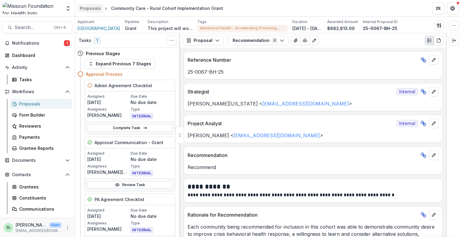
click at [90, 7] on div "Proposals" at bounding box center [90, 8] width 21 height 6
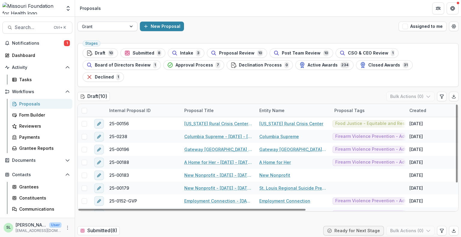
click at [121, 23] on div at bounding box center [102, 27] width 40 height 8
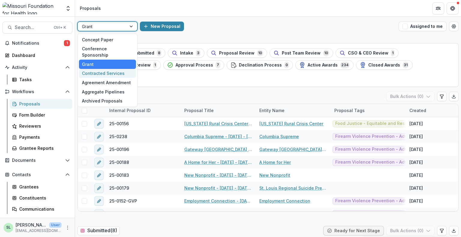
click at [104, 69] on div "Contracted Services" at bounding box center [107, 73] width 57 height 9
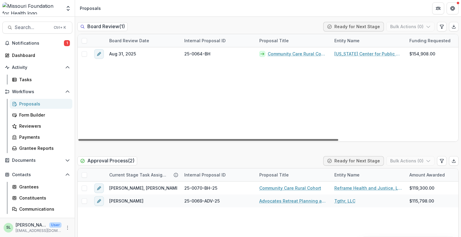
scroll to position [900, 0]
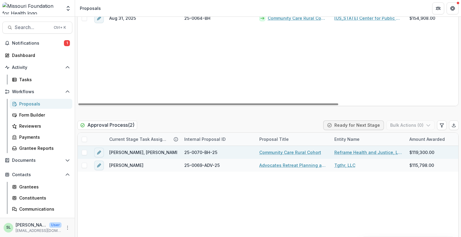
click at [290, 155] on link "Community Care Rural Cohort" at bounding box center [290, 152] width 62 height 6
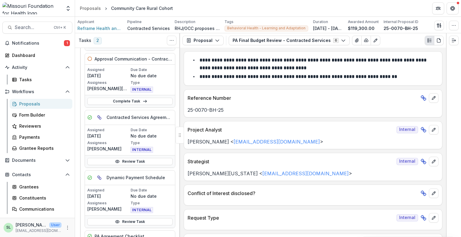
scroll to position [90, 0]
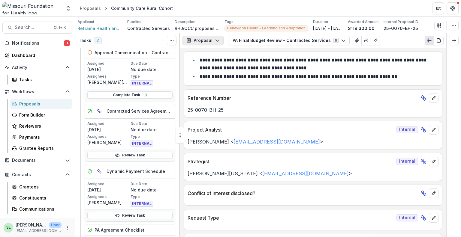
click at [209, 44] on button "Proposal" at bounding box center [202, 41] width 41 height 10
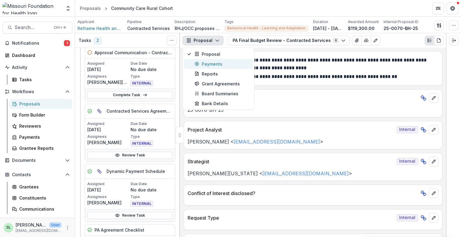
click at [207, 65] on div "Payments" at bounding box center [221, 64] width 55 height 6
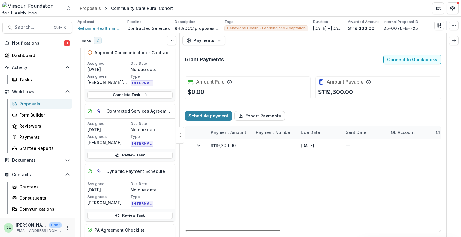
scroll to position [0, 274]
drag, startPoint x: 255, startPoint y: 231, endPoint x: 356, endPoint y: 245, distance: 102.1
click at [280, 232] on div at bounding box center [233, 231] width 94 height 2
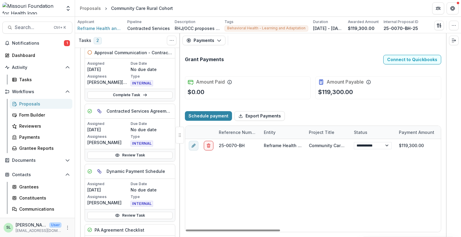
drag, startPoint x: 341, startPoint y: 231, endPoint x: 137, endPoint y: 228, distance: 204.4
click at [186, 230] on div at bounding box center [233, 231] width 94 height 2
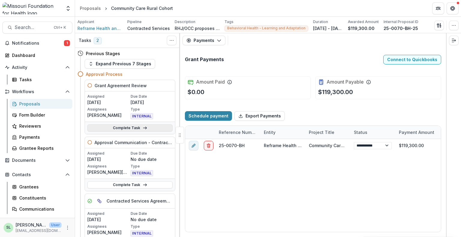
click at [143, 129] on icon at bounding box center [145, 128] width 5 height 5
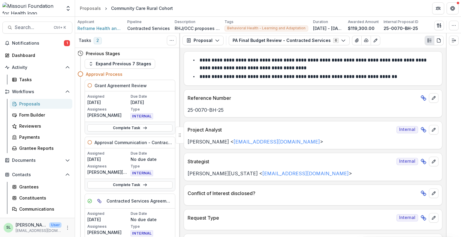
select select "**********"
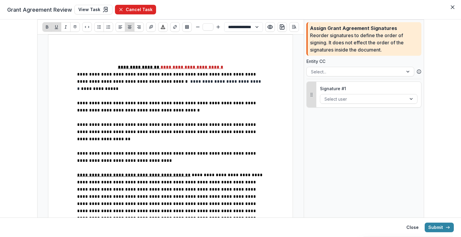
click at [141, 11] on button "Cancel Task" at bounding box center [135, 10] width 41 height 10
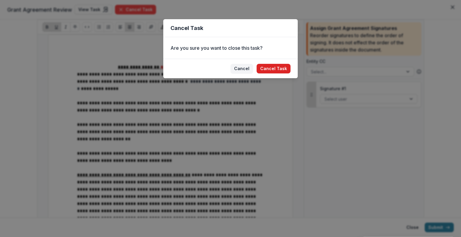
click at [267, 67] on button "Cancel Task" at bounding box center [274, 69] width 34 height 10
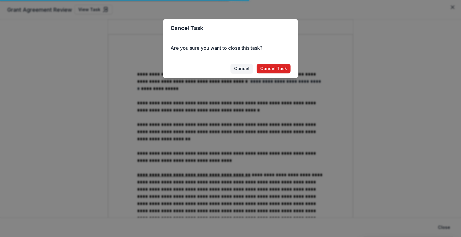
click at [268, 67] on button "Cancel Task" at bounding box center [274, 69] width 34 height 10
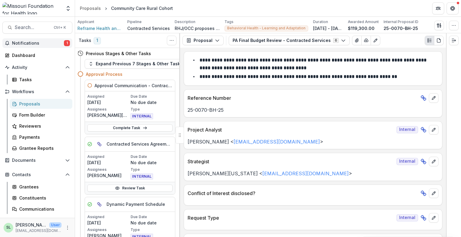
click at [39, 41] on span "Notifications" at bounding box center [38, 43] width 52 height 5
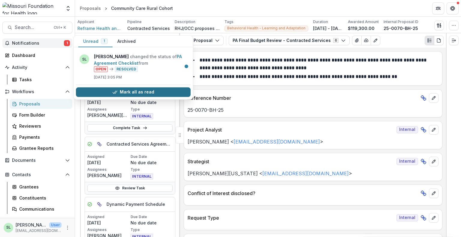
click at [128, 91] on button "Mark all as read" at bounding box center [133, 92] width 115 height 10
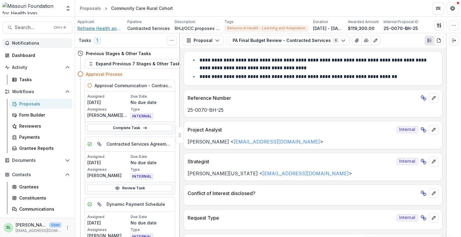
click at [98, 29] on span "Reframe Health and Justice, LLC" at bounding box center [99, 28] width 45 height 6
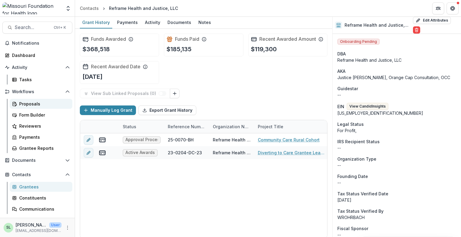
click at [28, 104] on div "Proposals" at bounding box center [43, 104] width 48 height 6
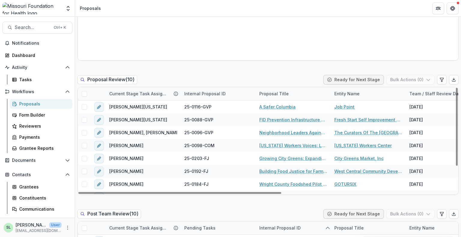
scroll to position [390, 0]
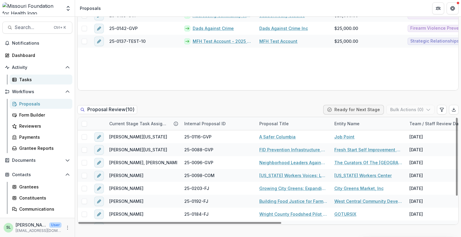
drag, startPoint x: 20, startPoint y: 80, endPoint x: 28, endPoint y: 83, distance: 7.9
click at [20, 81] on div "Tasks" at bounding box center [43, 80] width 48 height 6
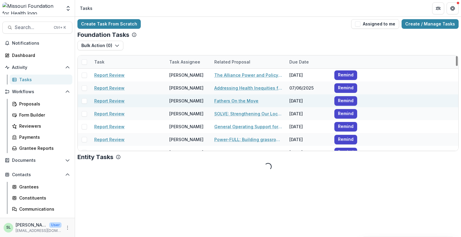
click at [105, 102] on link "Report Review" at bounding box center [109, 101] width 30 height 6
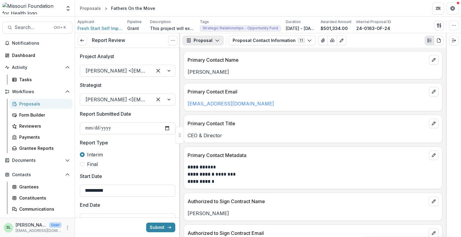
click at [204, 36] on button "Proposal" at bounding box center [202, 41] width 41 height 10
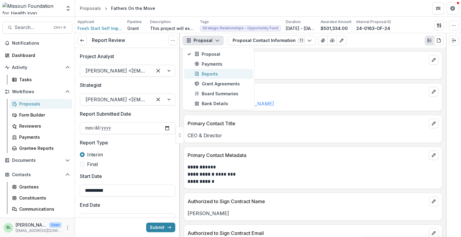
click at [209, 76] on div "Reports" at bounding box center [221, 74] width 55 height 6
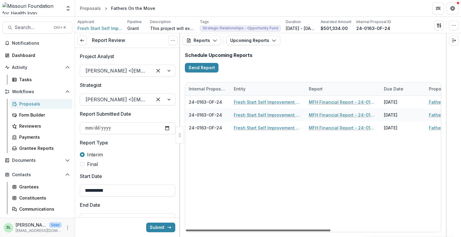
drag, startPoint x: 284, startPoint y: 231, endPoint x: 268, endPoint y: 248, distance: 23.1
click at [268, 232] on div at bounding box center [258, 231] width 145 height 2
click at [252, 39] on button "Upcoming Reports" at bounding box center [253, 41] width 54 height 10
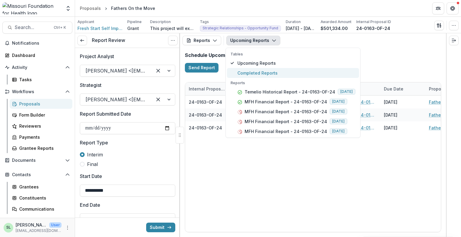
click at [255, 74] on span "Completed Reports" at bounding box center [296, 73] width 118 height 6
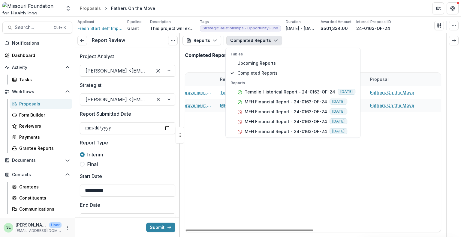
drag, startPoint x: 274, startPoint y: 230, endPoint x: 330, endPoint y: 196, distance: 65.3
click at [304, 232] on div at bounding box center [250, 231] width 128 height 2
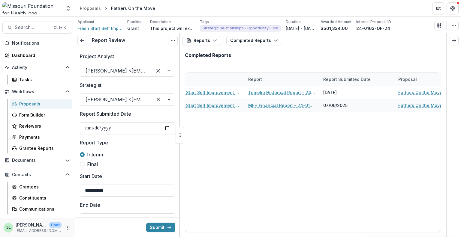
click at [289, 194] on div "24-0163-OF-24 Fresh Start Self Improvement Center Inc. Temelio Historical Repor…" at bounding box center [380, 159] width 510 height 146
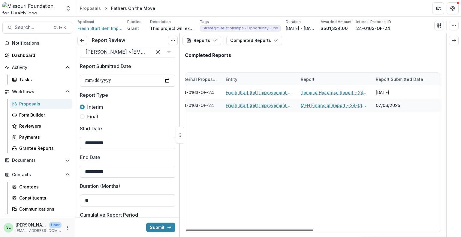
scroll to position [0, 0]
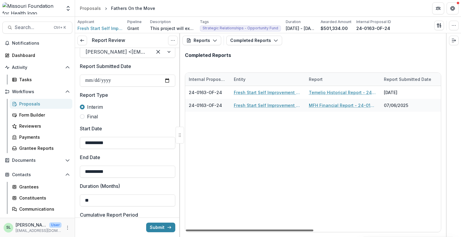
drag, startPoint x: 260, startPoint y: 231, endPoint x: 210, endPoint y: 229, distance: 50.2
click at [210, 230] on div at bounding box center [250, 231] width 128 height 2
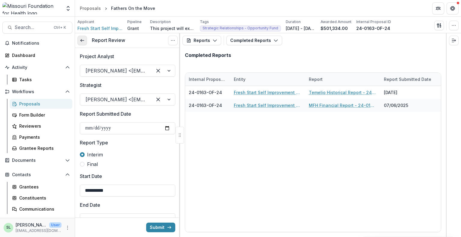
click at [83, 38] on icon at bounding box center [82, 40] width 5 height 5
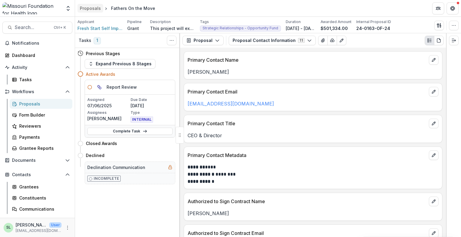
click at [95, 8] on div "Proposals" at bounding box center [90, 8] width 21 height 6
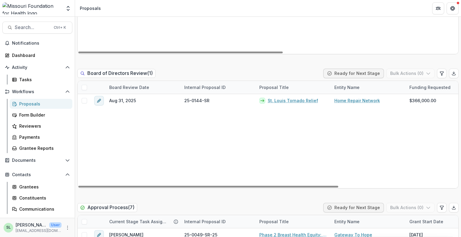
scroll to position [840, 0]
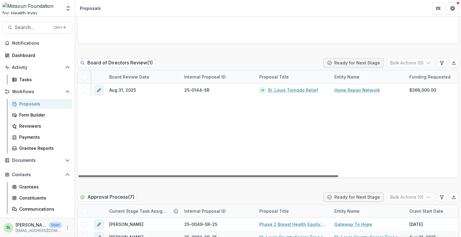
drag, startPoint x: 290, startPoint y: 165, endPoint x: 320, endPoint y: 171, distance: 30.4
click at [320, 176] on div at bounding box center [208, 177] width 260 height 2
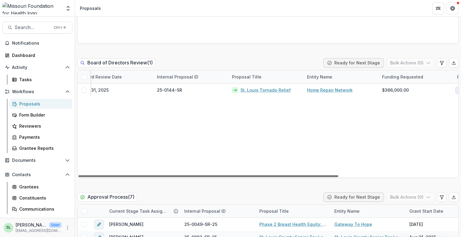
scroll to position [0, 0]
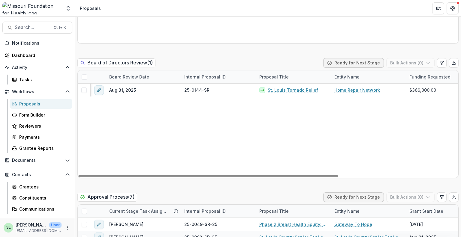
drag, startPoint x: 305, startPoint y: 163, endPoint x: 195, endPoint y: 141, distance: 112.2
click at [194, 176] on div at bounding box center [208, 177] width 260 height 2
drag, startPoint x: 236, startPoint y: 164, endPoint x: 190, endPoint y: 153, distance: 47.2
click at [200, 176] on div at bounding box center [208, 177] width 260 height 2
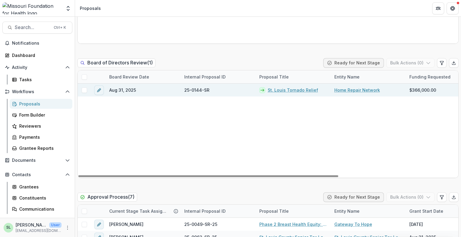
click at [299, 87] on link "St. Louis Tornado Relief" at bounding box center [293, 90] width 50 height 6
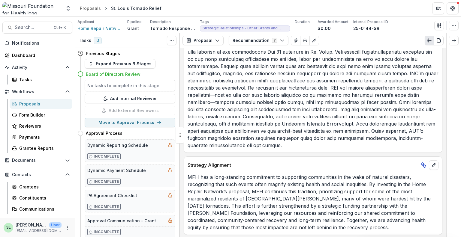
scroll to position [183, 0]
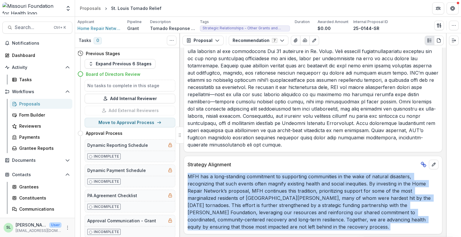
drag, startPoint x: 444, startPoint y: 158, endPoint x: 447, endPoint y: 88, distance: 69.7
click at [447, 88] on div "Tasks 0 Show Cancelled Tasks Previous Stages Expand Previous 6 Stages Board of …" at bounding box center [268, 135] width 386 height 204
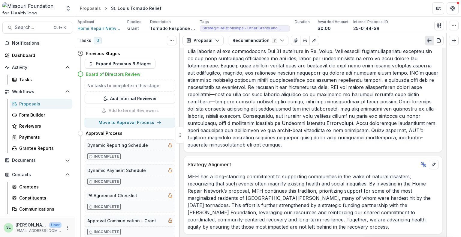
click at [362, 107] on p at bounding box center [313, 95] width 251 height 108
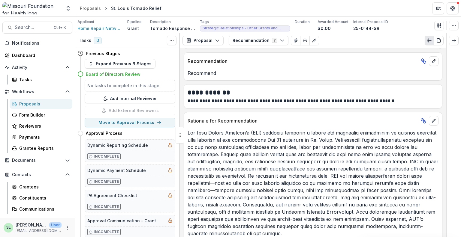
scroll to position [0, 0]
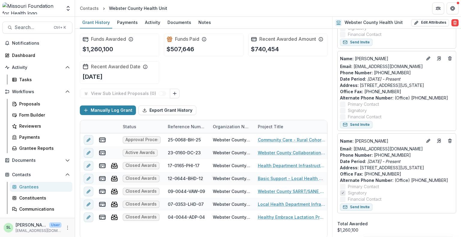
scroll to position [300, 0]
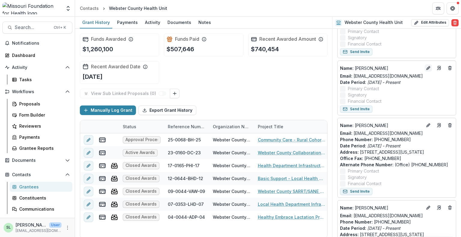
click at [426, 71] on icon "Edit" at bounding box center [428, 68] width 5 height 5
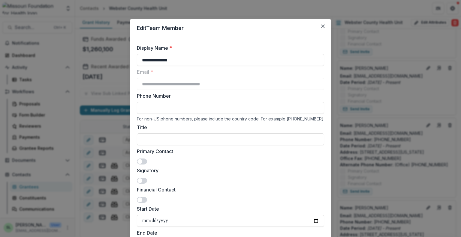
click at [141, 180] on span at bounding box center [139, 181] width 5 height 5
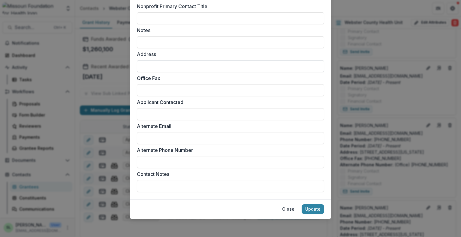
scroll to position [271, 0]
click at [310, 209] on button "Update" at bounding box center [313, 209] width 23 height 10
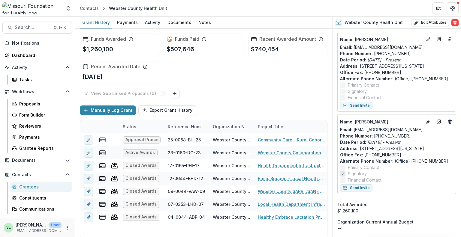
scroll to position [390, 0]
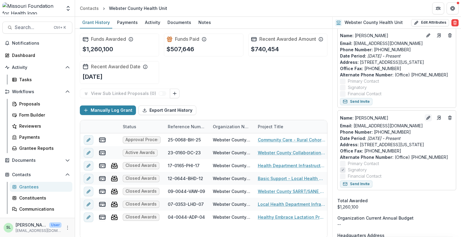
click at [427, 120] on icon "Edit" at bounding box center [428, 118] width 5 height 5
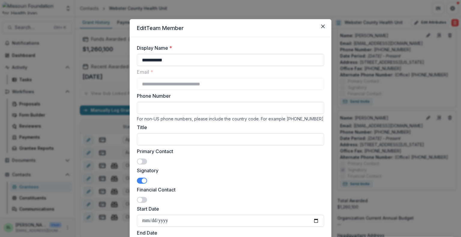
click at [143, 201] on span at bounding box center [142, 200] width 10 height 6
click at [138, 180] on span at bounding box center [142, 181] width 10 height 6
click at [141, 180] on span at bounding box center [139, 181] width 5 height 5
click at [137, 199] on span at bounding box center [142, 200] width 10 height 6
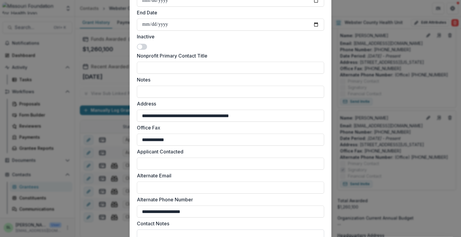
scroll to position [271, 0]
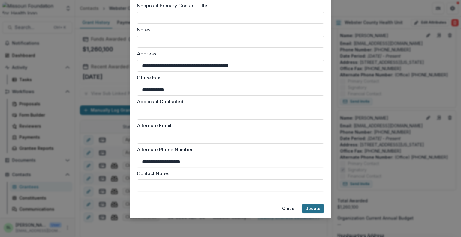
click at [308, 207] on button "Update" at bounding box center [313, 209] width 23 height 10
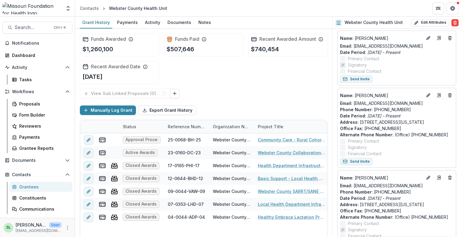
scroll to position [300, 0]
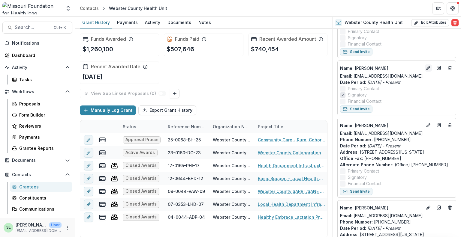
click at [426, 71] on icon "Edit" at bounding box center [428, 68] width 5 height 5
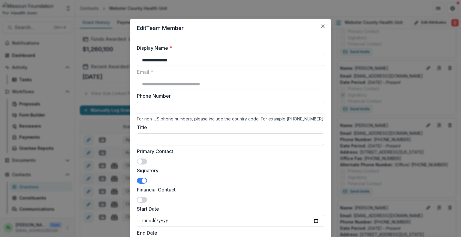
click at [138, 180] on span at bounding box center [142, 181] width 10 height 6
click at [144, 200] on span at bounding box center [142, 200] width 10 height 6
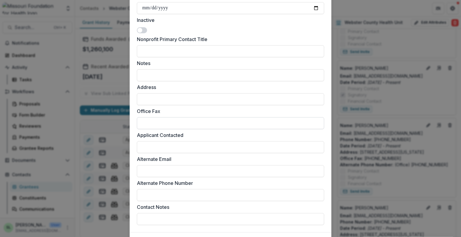
scroll to position [270, 0]
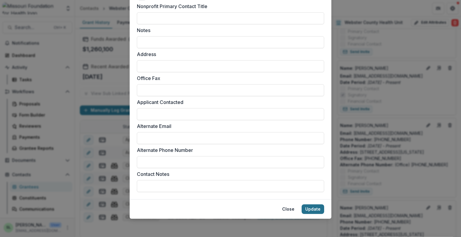
click at [314, 210] on button "Update" at bounding box center [313, 210] width 23 height 10
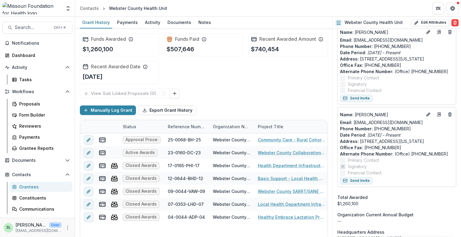
scroll to position [420, 0]
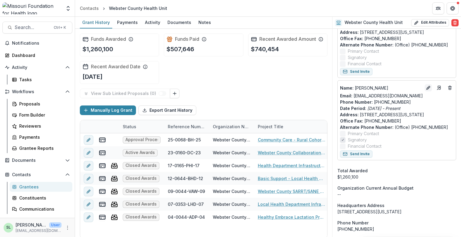
click at [425, 92] on button "Edit" at bounding box center [428, 87] width 7 height 7
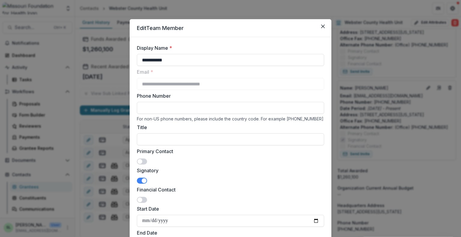
click at [143, 159] on span at bounding box center [142, 162] width 10 height 6
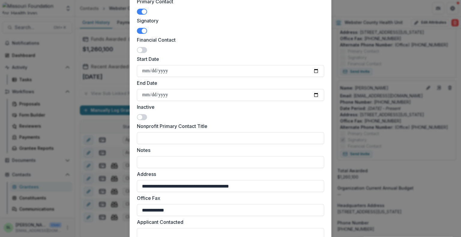
scroll to position [271, 0]
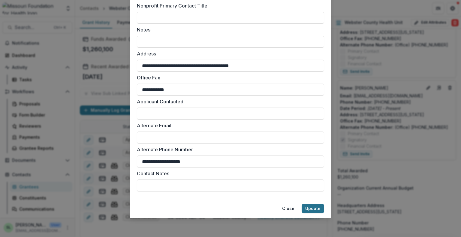
click at [315, 212] on button "Update" at bounding box center [313, 209] width 23 height 10
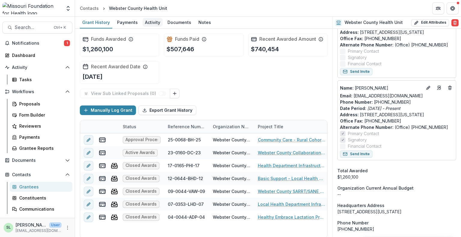
click at [156, 25] on div "Activity" at bounding box center [153, 22] width 20 height 9
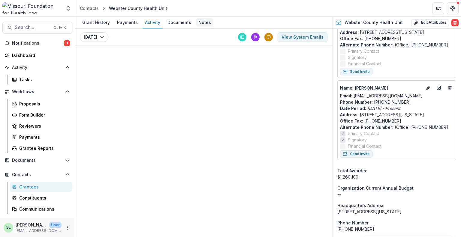
click at [203, 25] on div "Notes" at bounding box center [204, 22] width 17 height 9
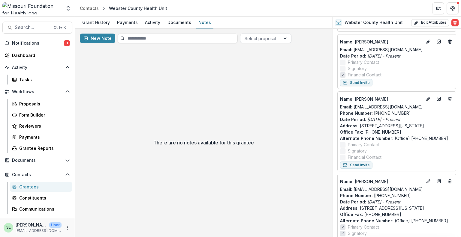
scroll to position [330, 0]
